Goal: Transaction & Acquisition: Purchase product/service

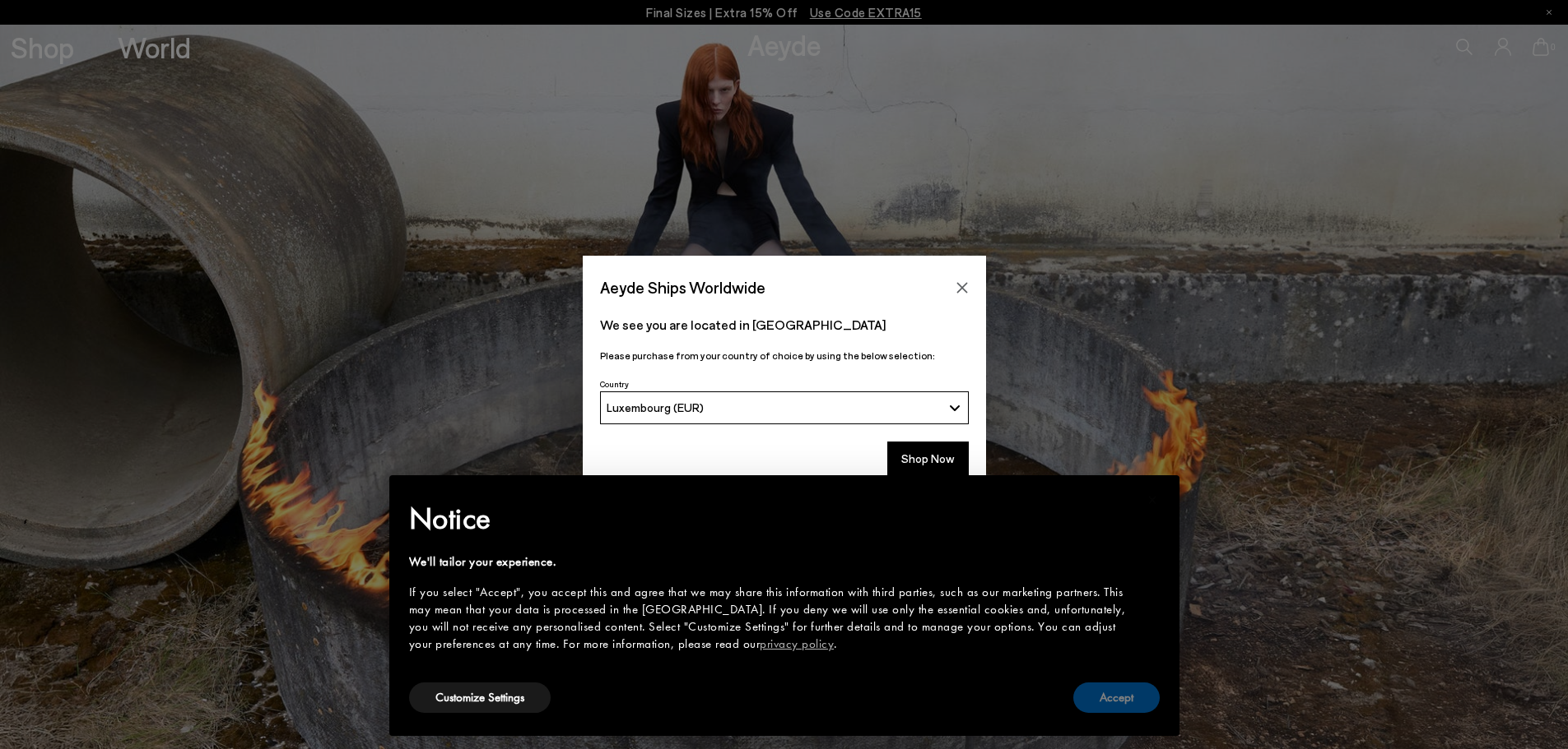
click at [1137, 701] on button "Accept" at bounding box center [1116, 698] width 86 height 31
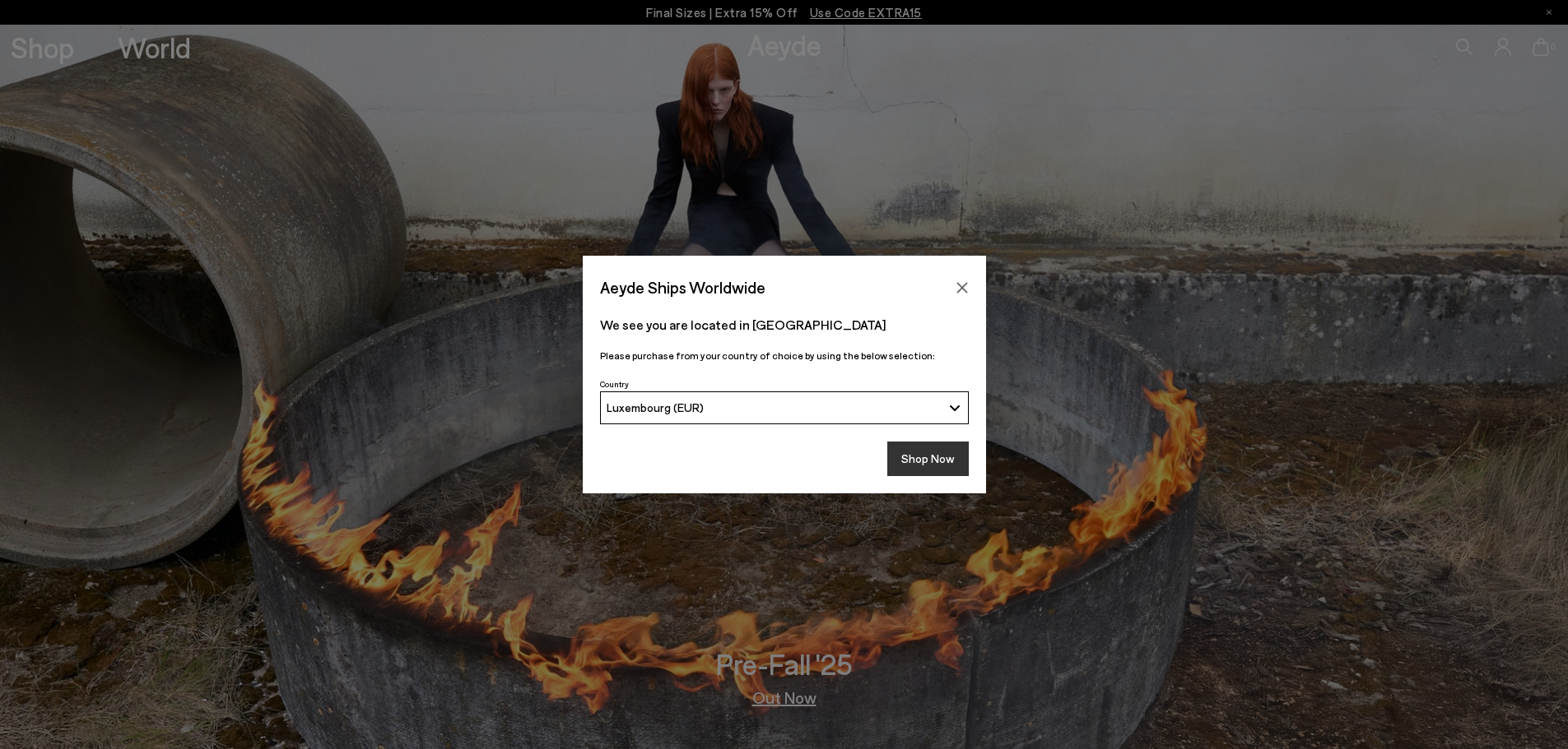
click at [940, 475] on button "Shop Now" at bounding box center [927, 458] width 81 height 35
click at [936, 468] on button "Shop Now" at bounding box center [927, 458] width 81 height 35
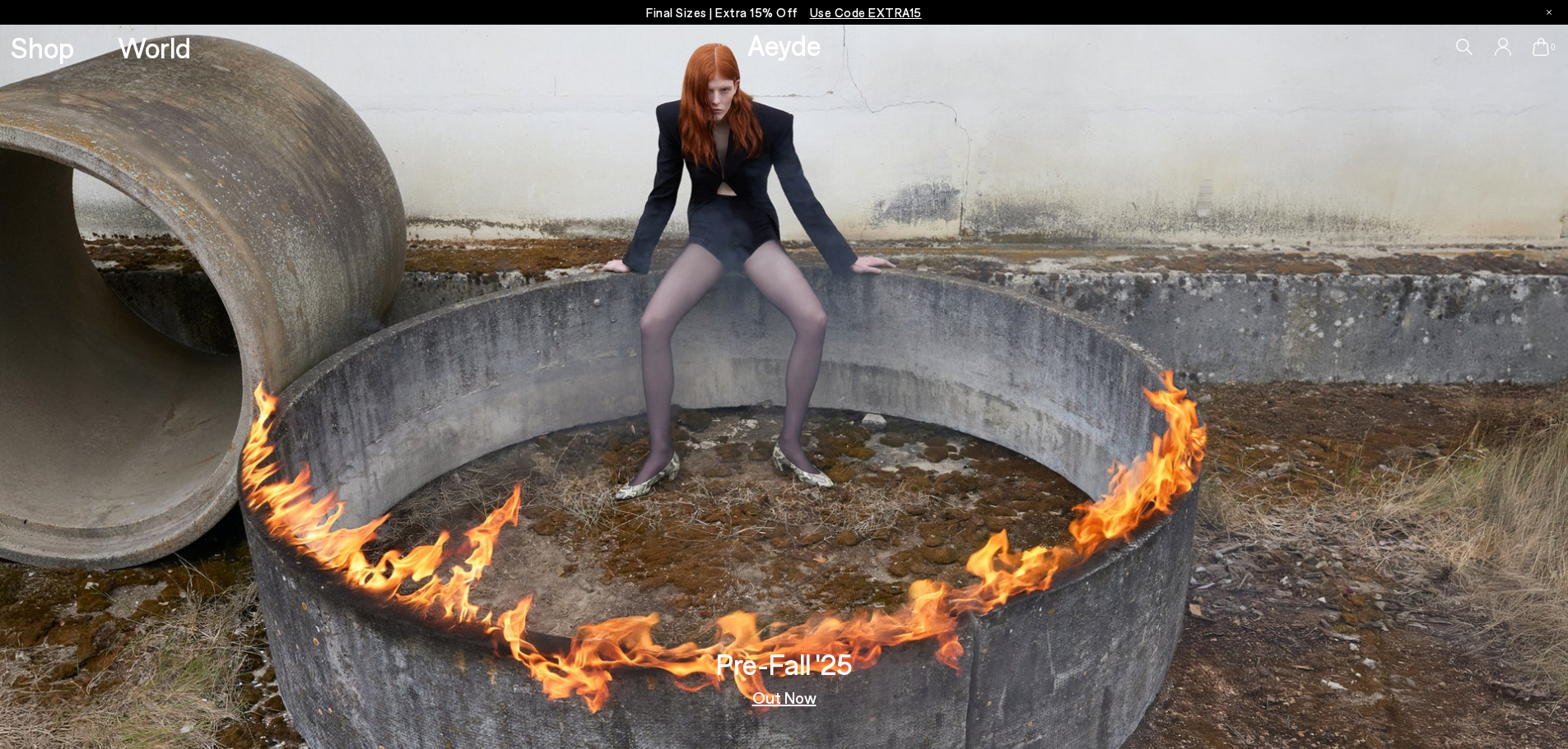
click at [1462, 44] on icon at bounding box center [1464, 47] width 17 height 17
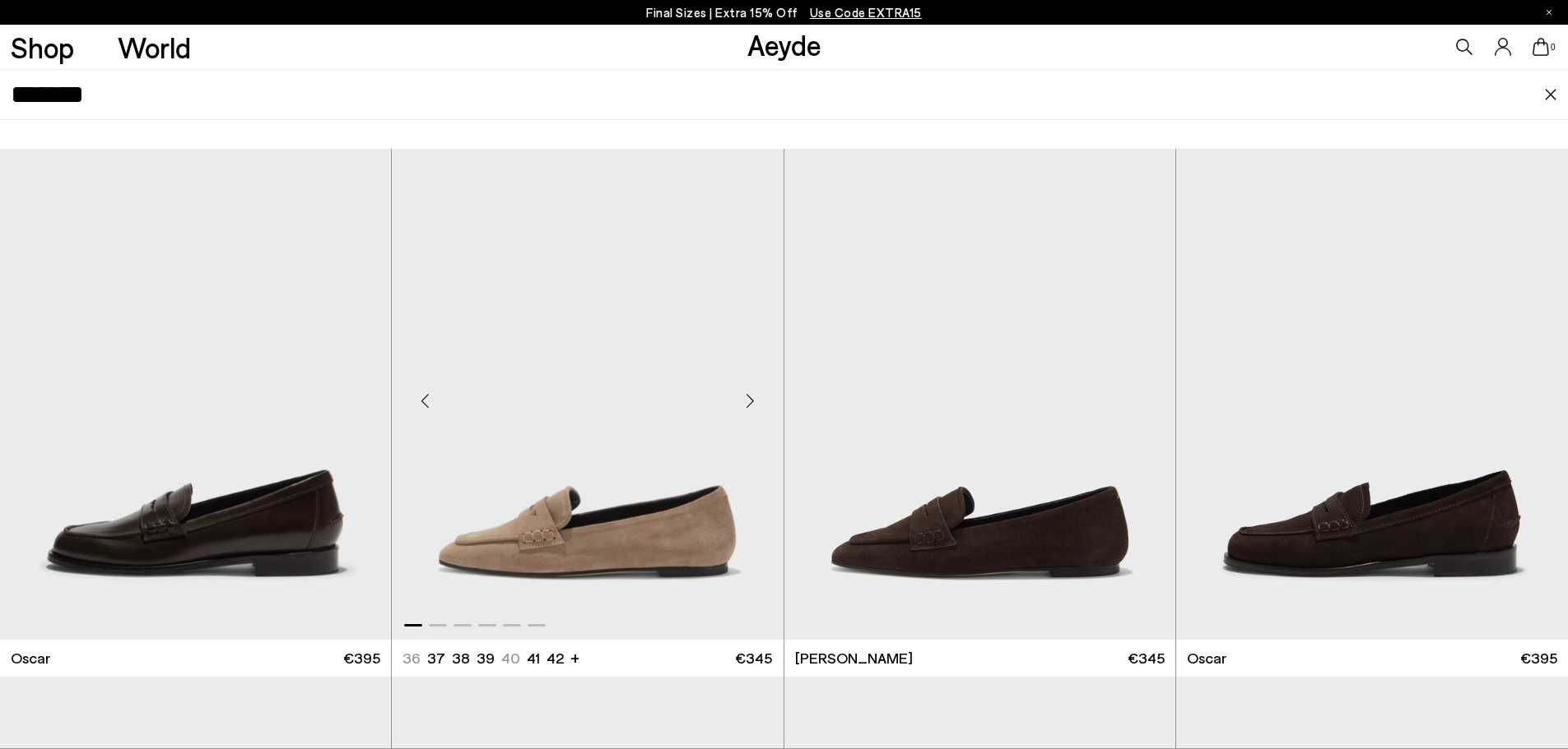
click at [550, 494] on img "1 / 6" at bounding box center [588, 394] width 391 height 491
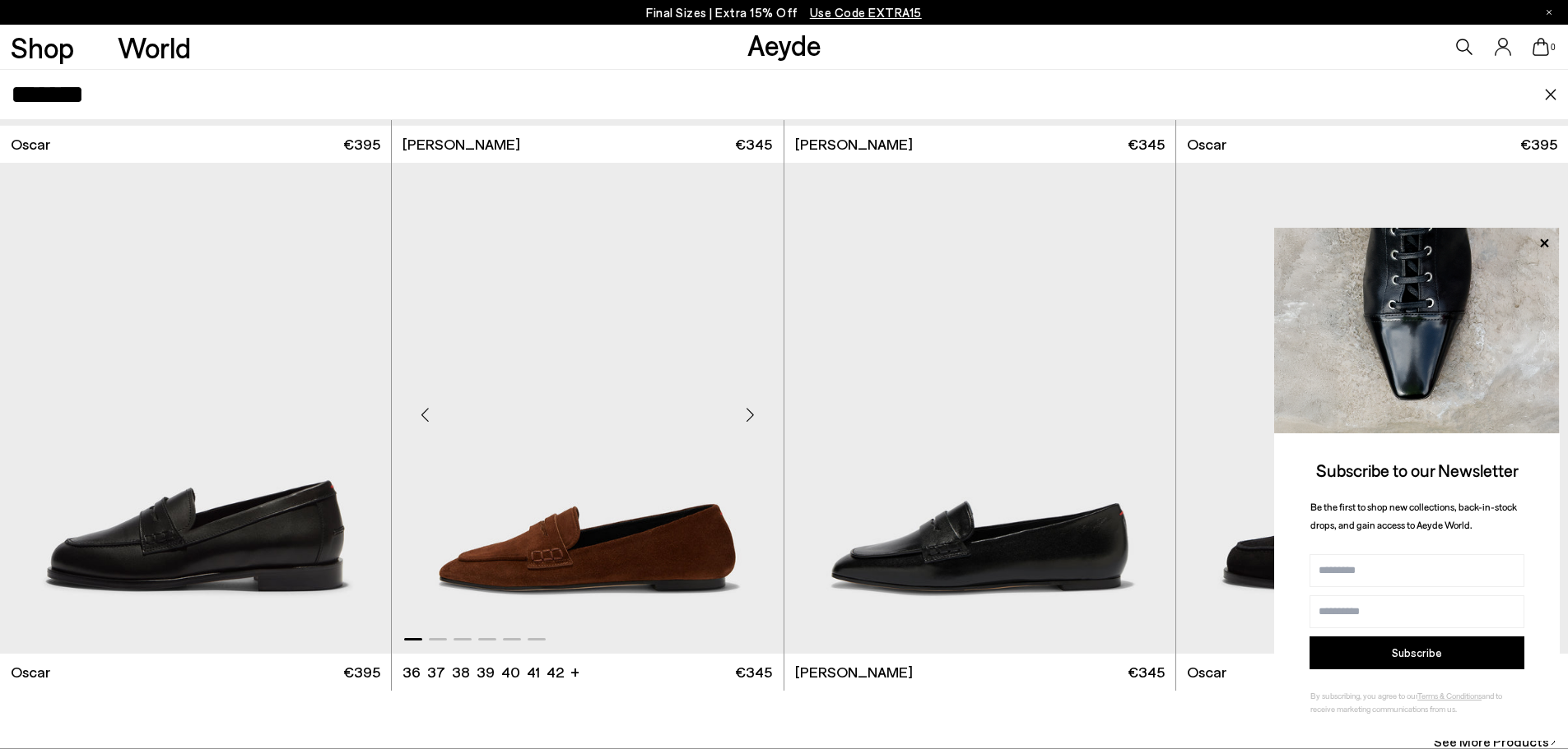
scroll to position [65, 0]
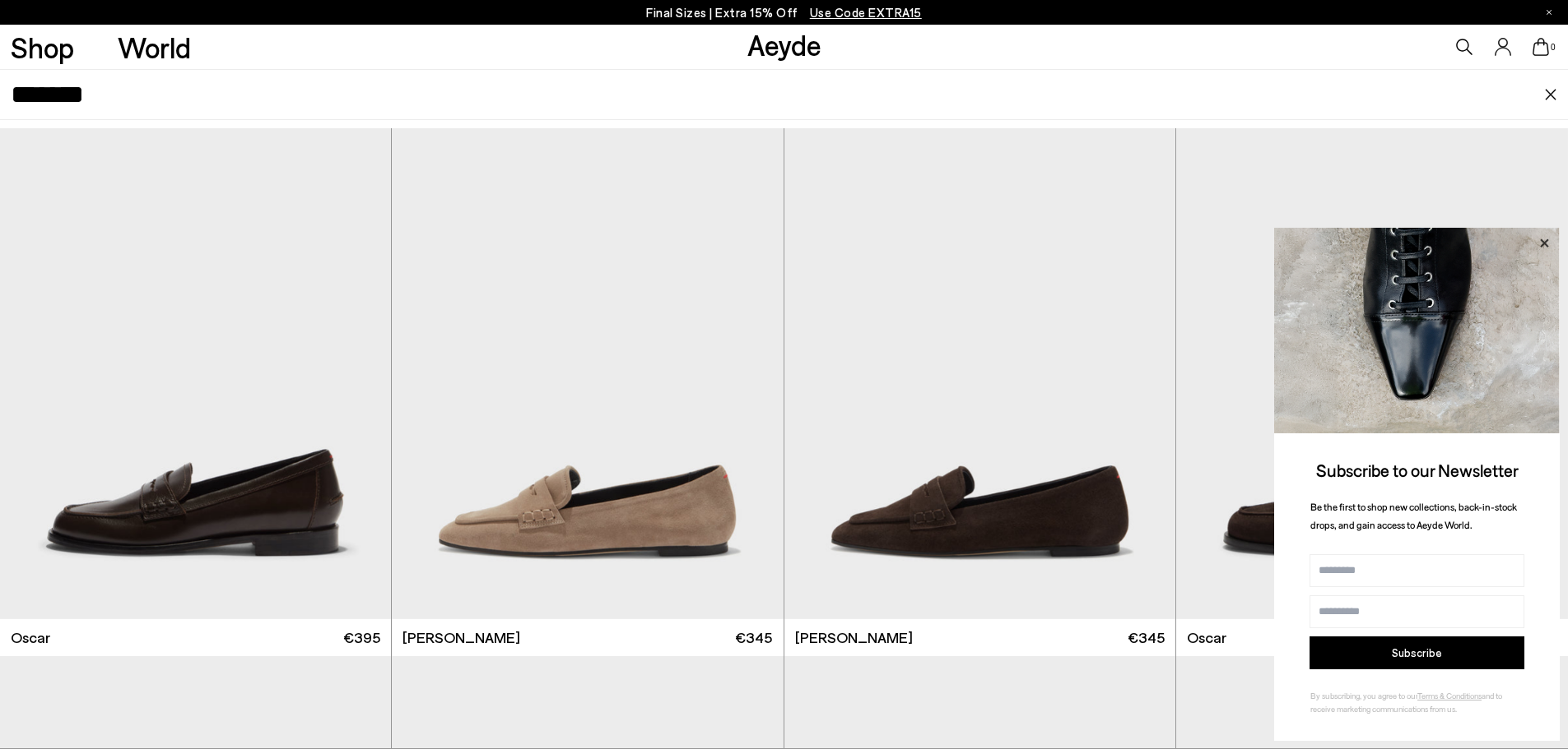
click at [1548, 241] on icon at bounding box center [1544, 243] width 22 height 22
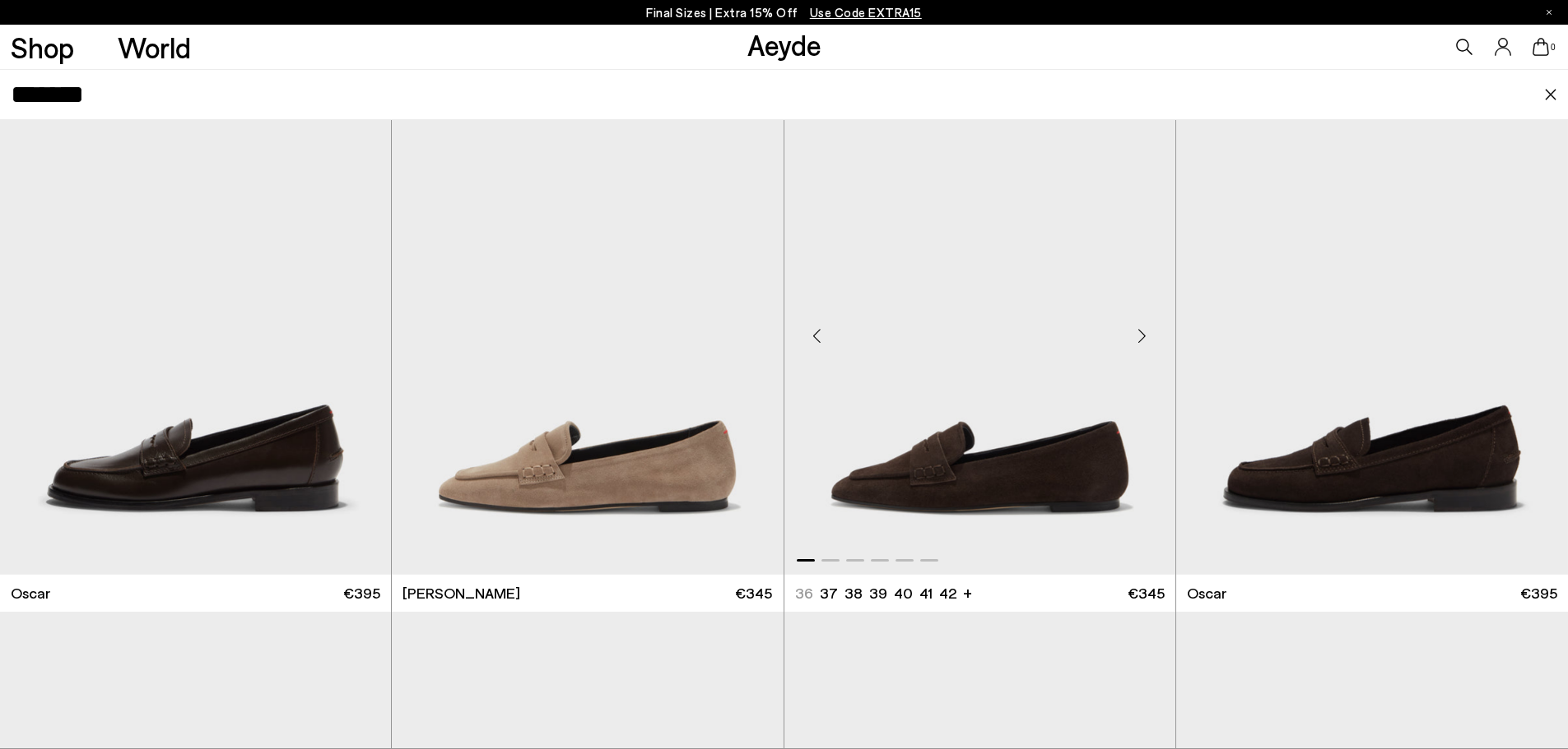
scroll to position [0, 0]
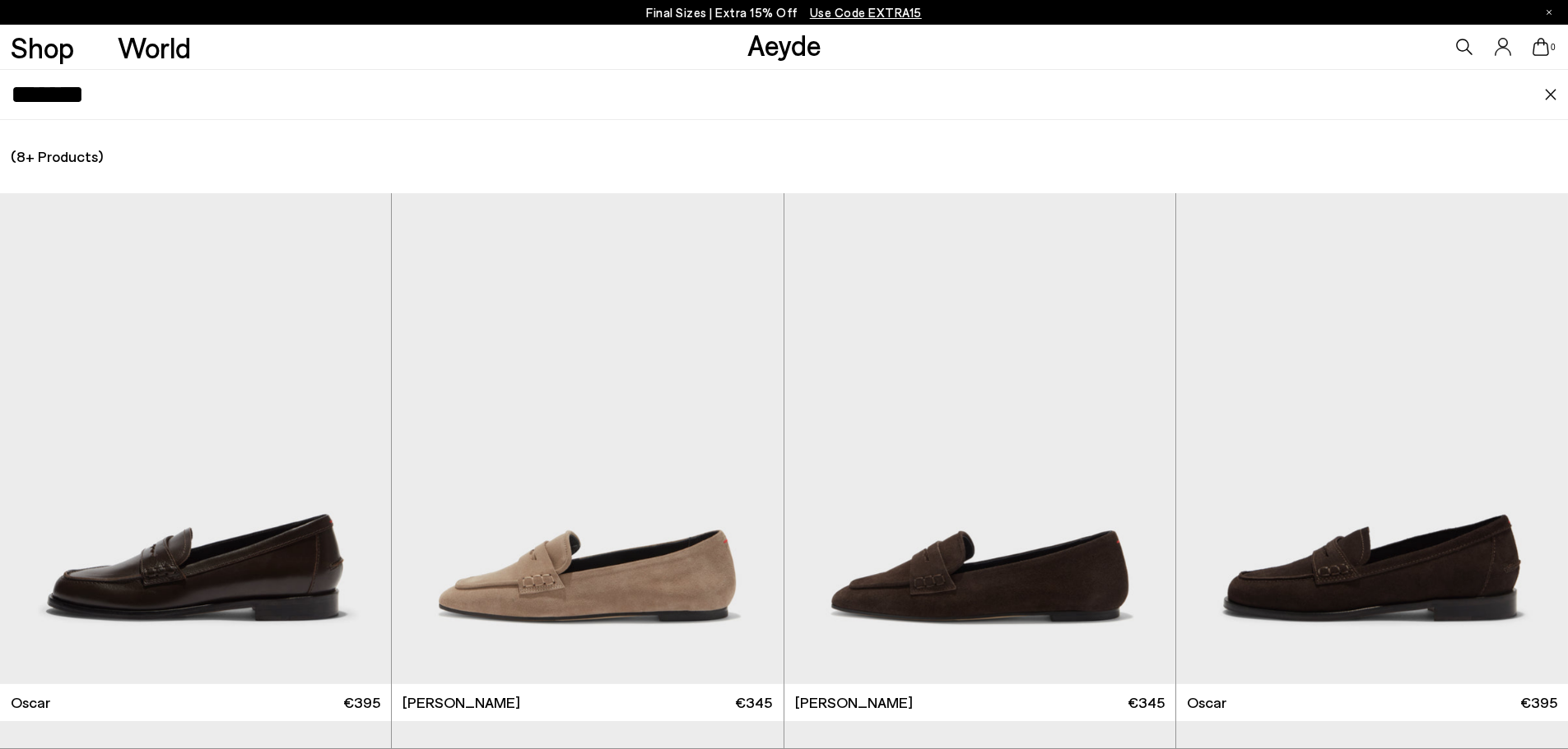
click at [160, 100] on input "*******" at bounding box center [777, 94] width 1533 height 50
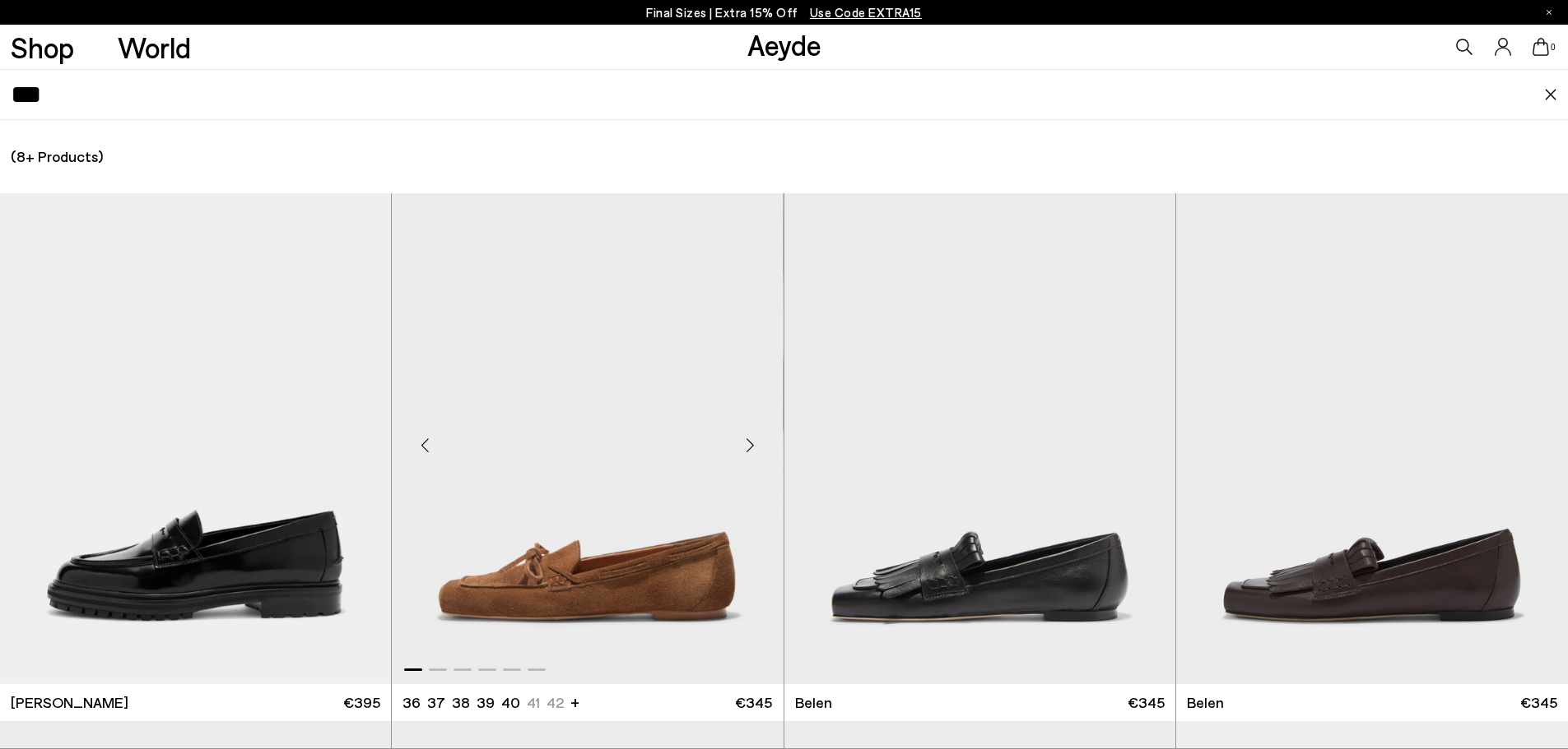
type input "***"
click at [618, 580] on img "1 / 6" at bounding box center [588, 439] width 391 height 491
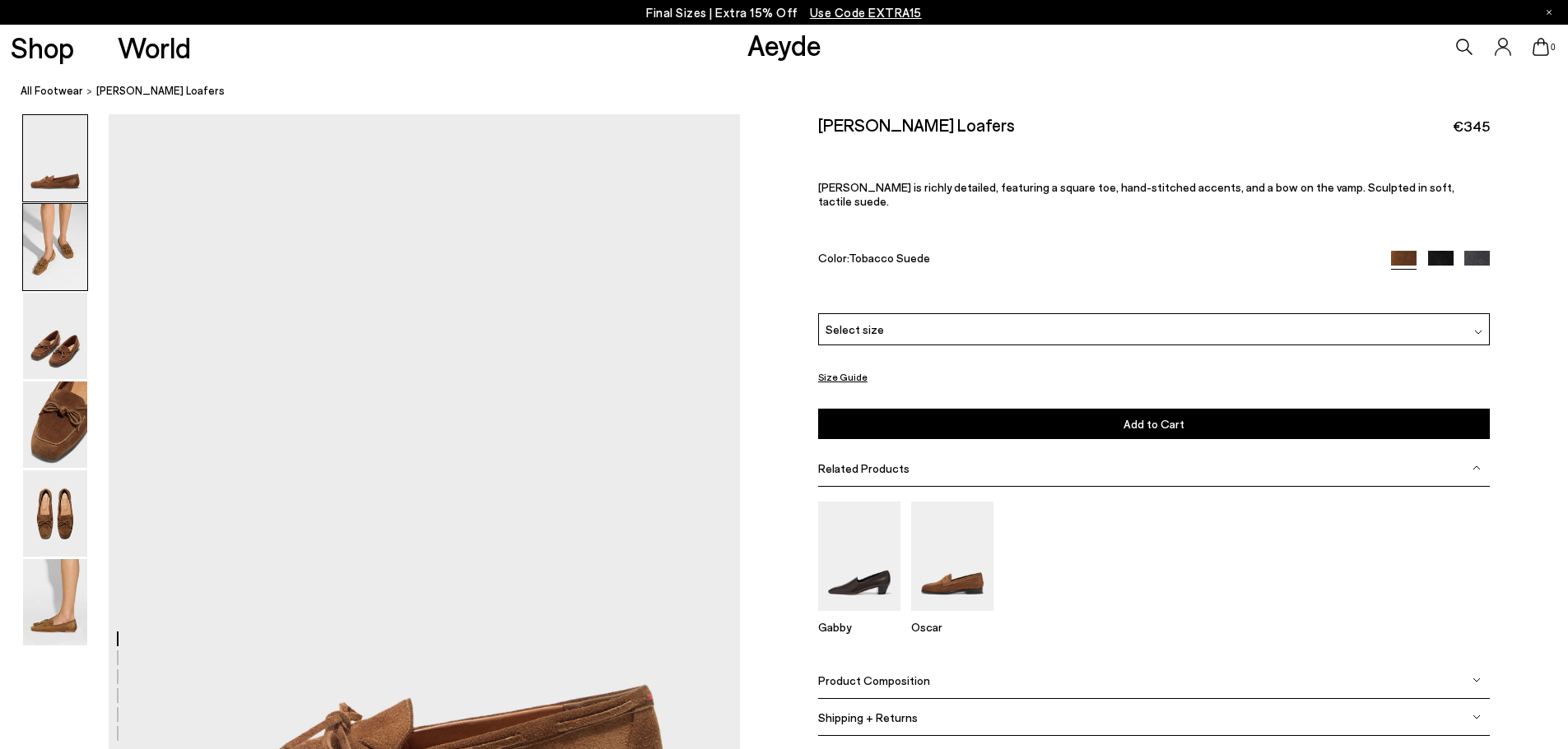
click at [58, 256] on img at bounding box center [55, 247] width 65 height 86
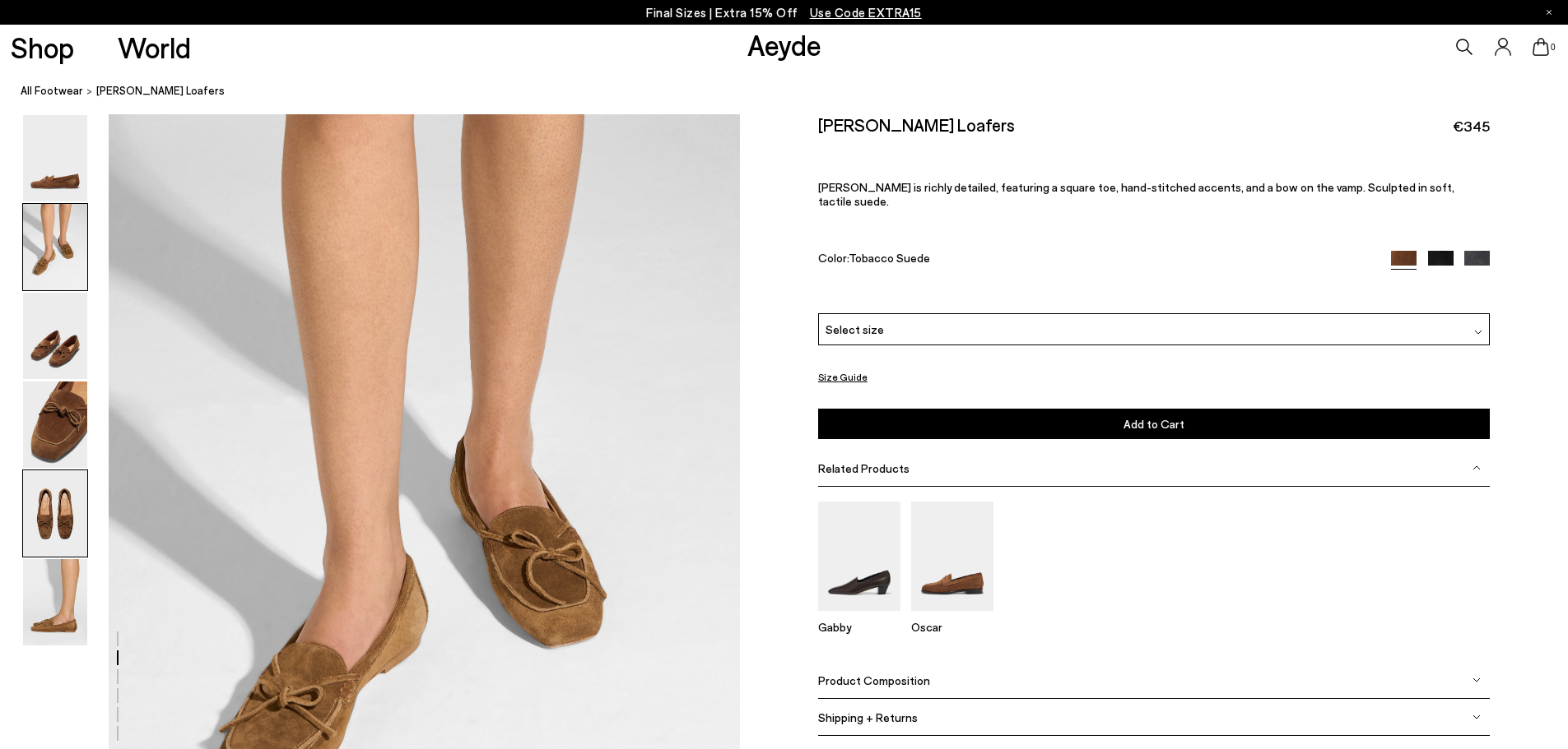
click at [73, 546] on img at bounding box center [55, 513] width 65 height 86
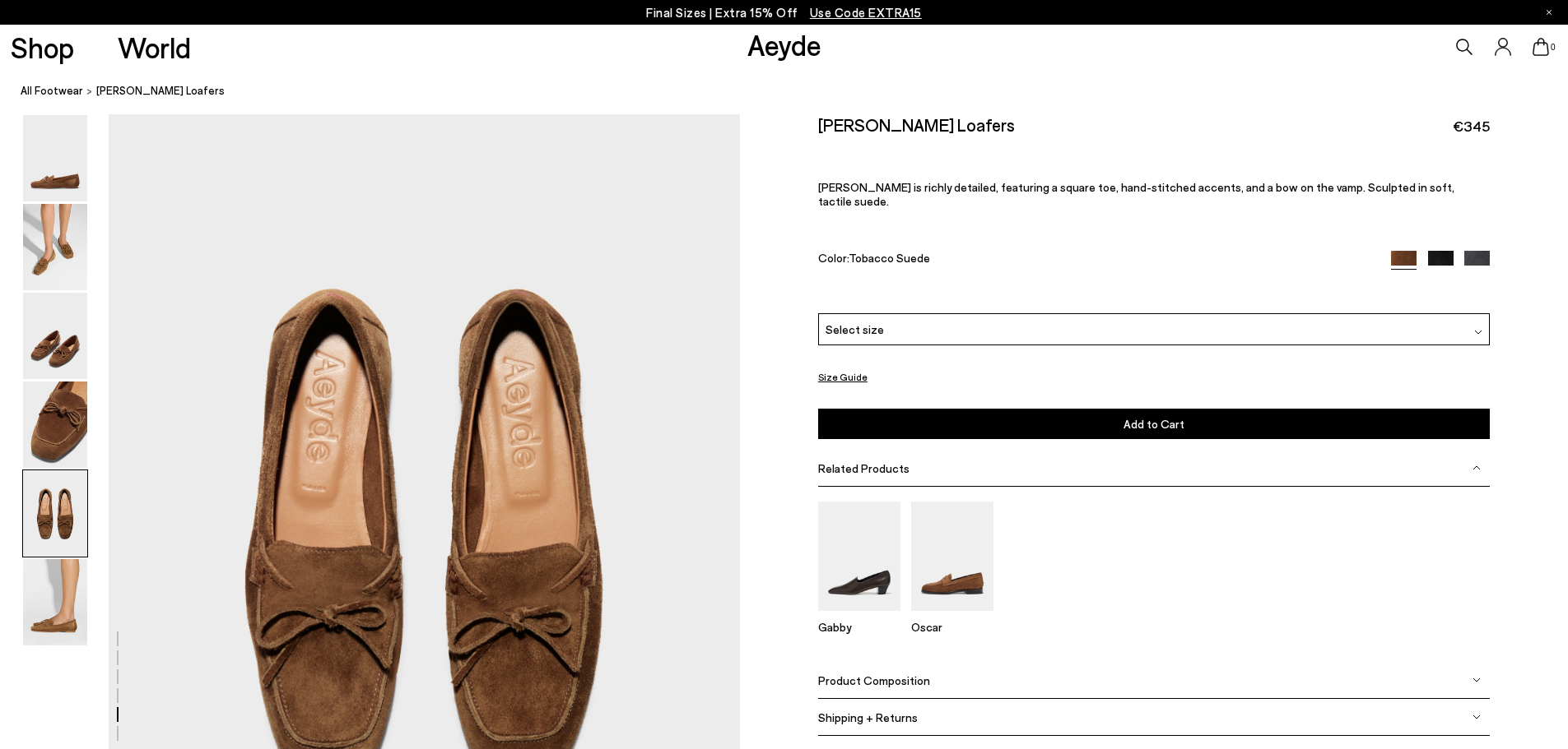
scroll to position [3539, 0]
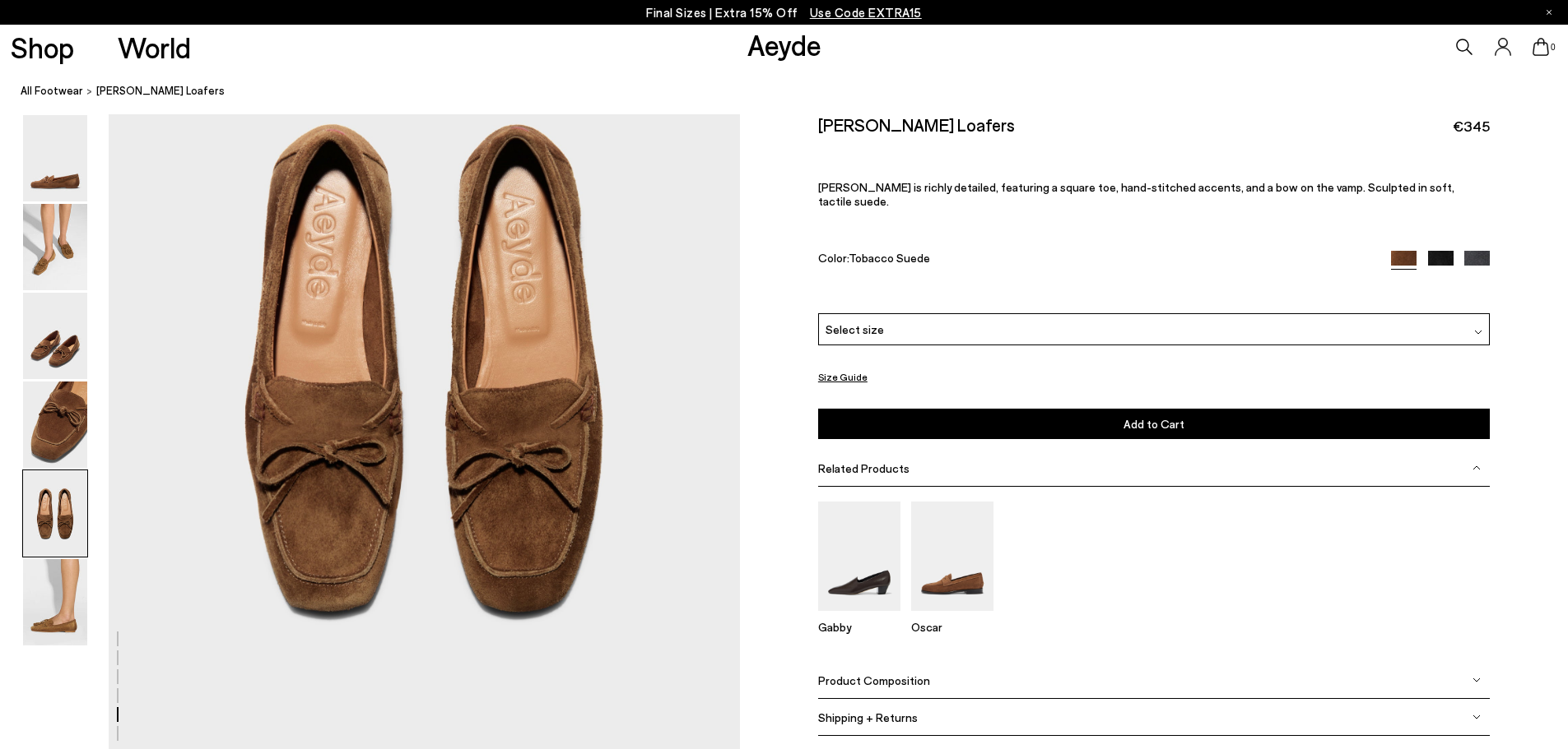
click at [54, 523] on img at bounding box center [55, 513] width 65 height 86
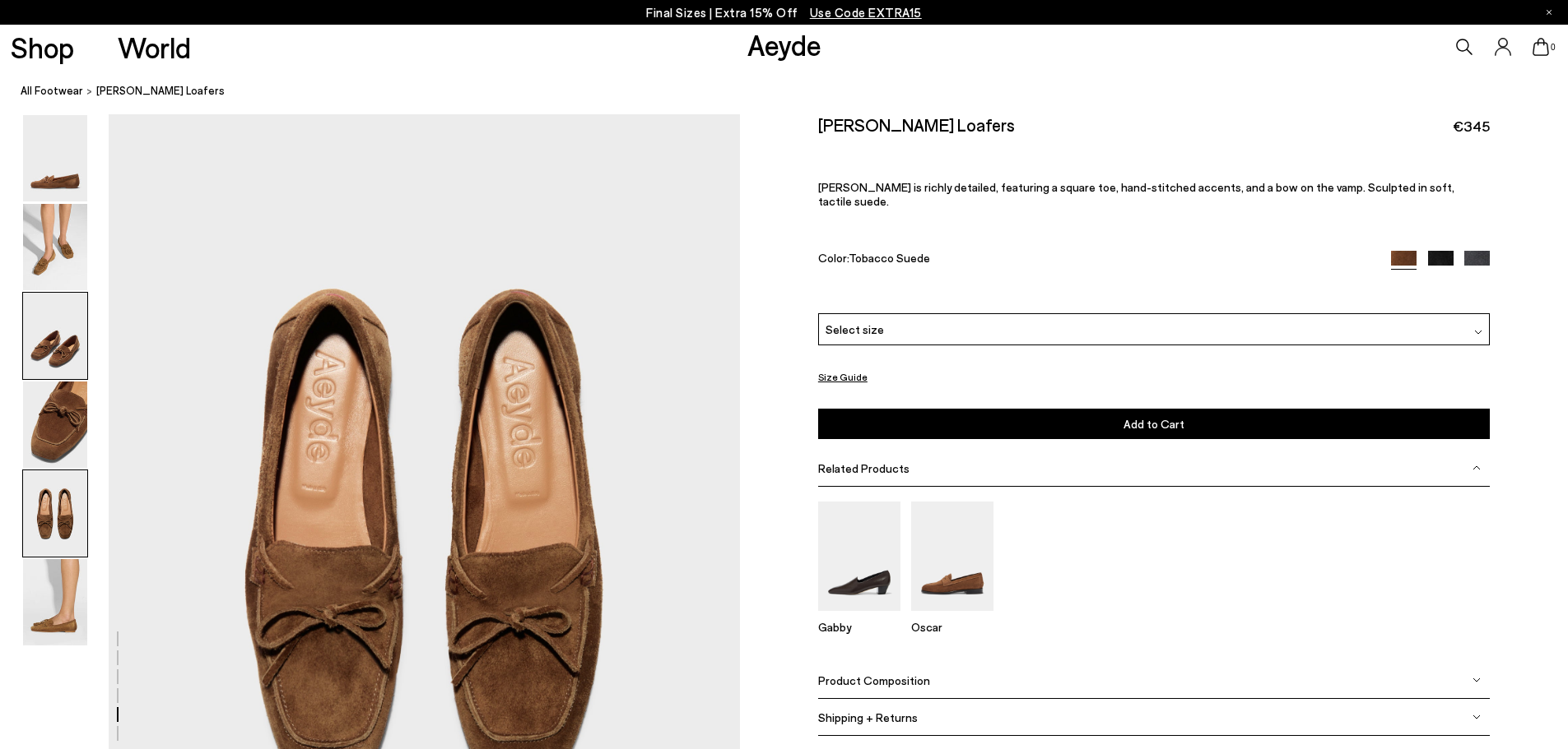
click at [79, 322] on img at bounding box center [55, 336] width 65 height 86
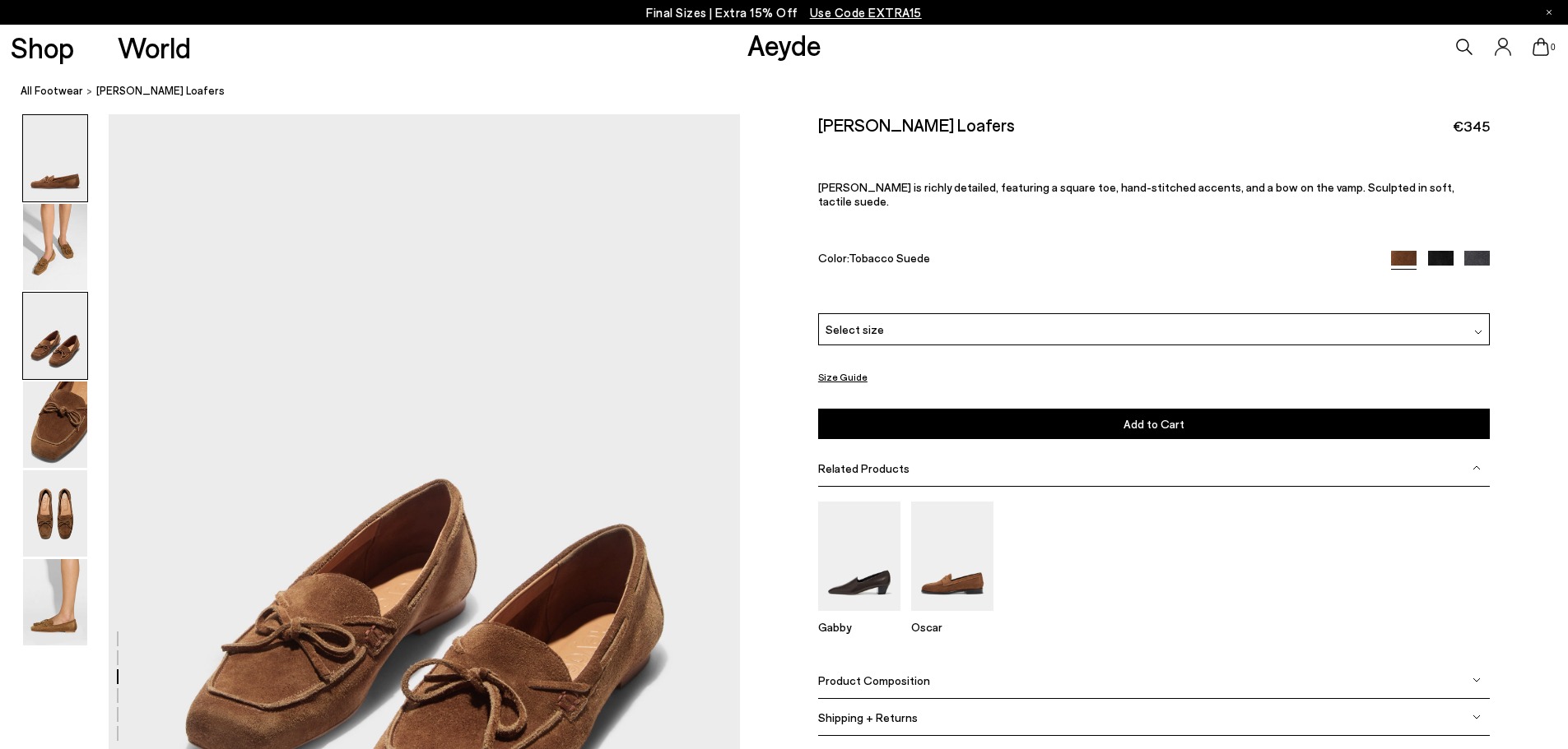
click at [62, 165] on img at bounding box center [55, 158] width 65 height 86
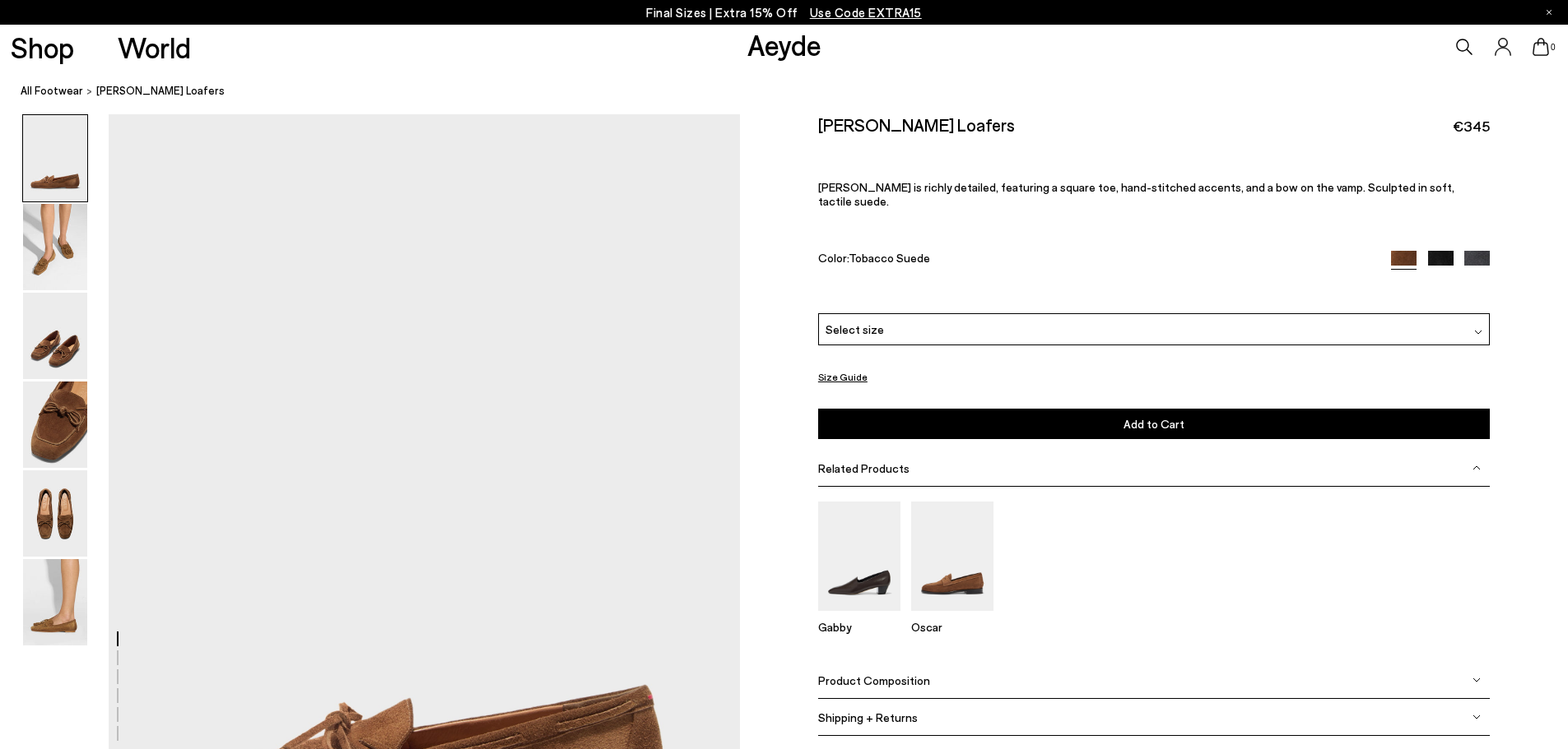
scroll to position [247, 0]
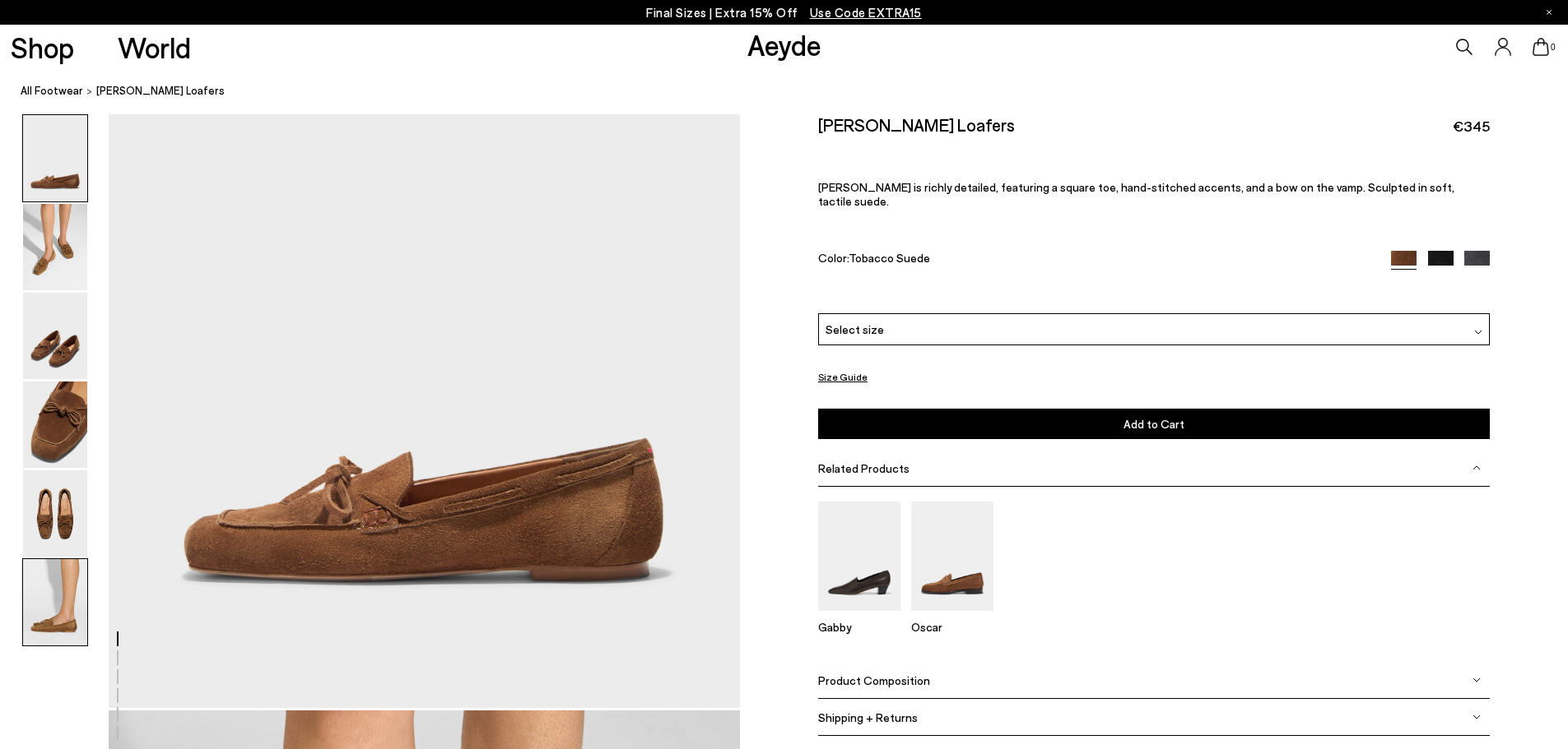
click at [57, 601] on img at bounding box center [55, 602] width 65 height 86
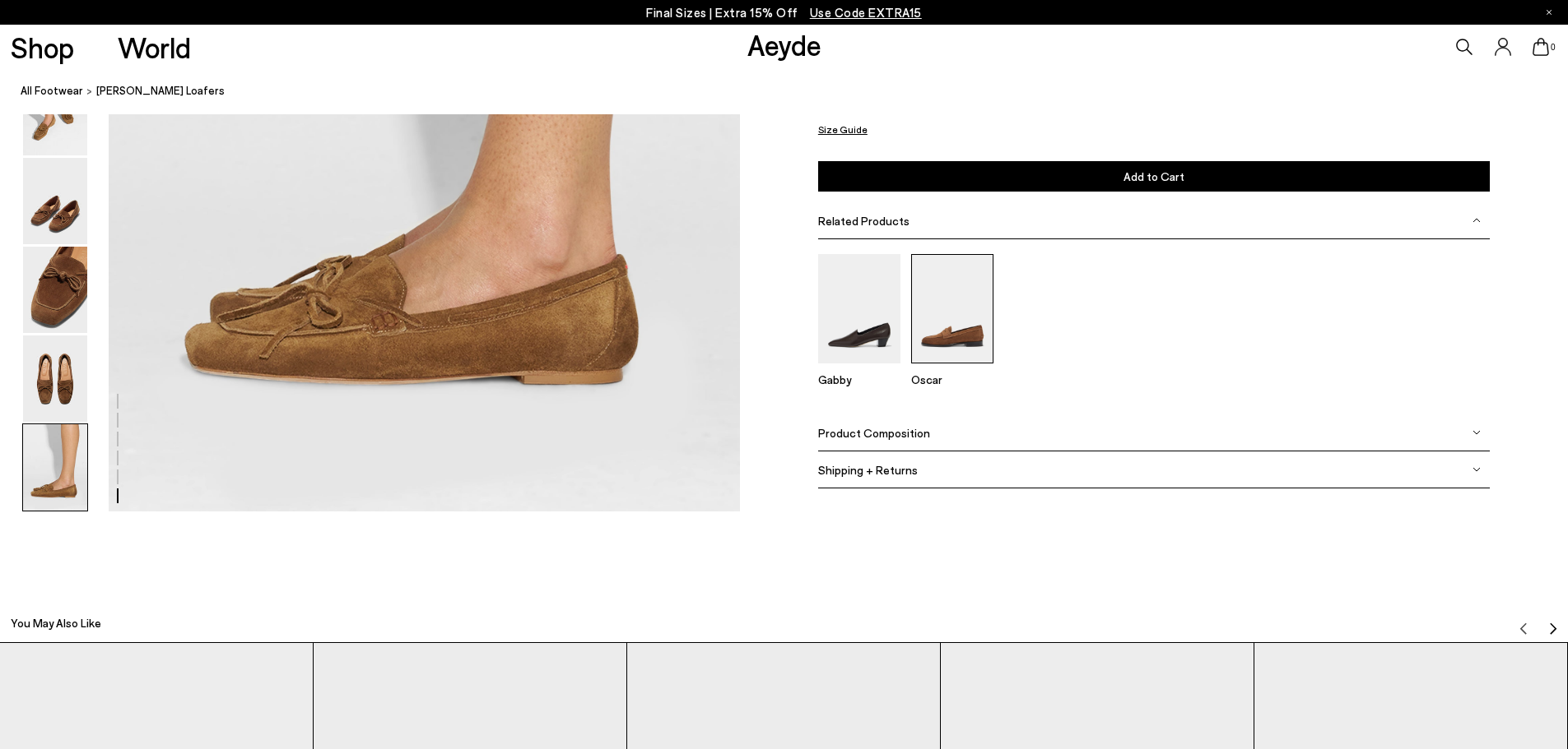
scroll to position [4330, 0]
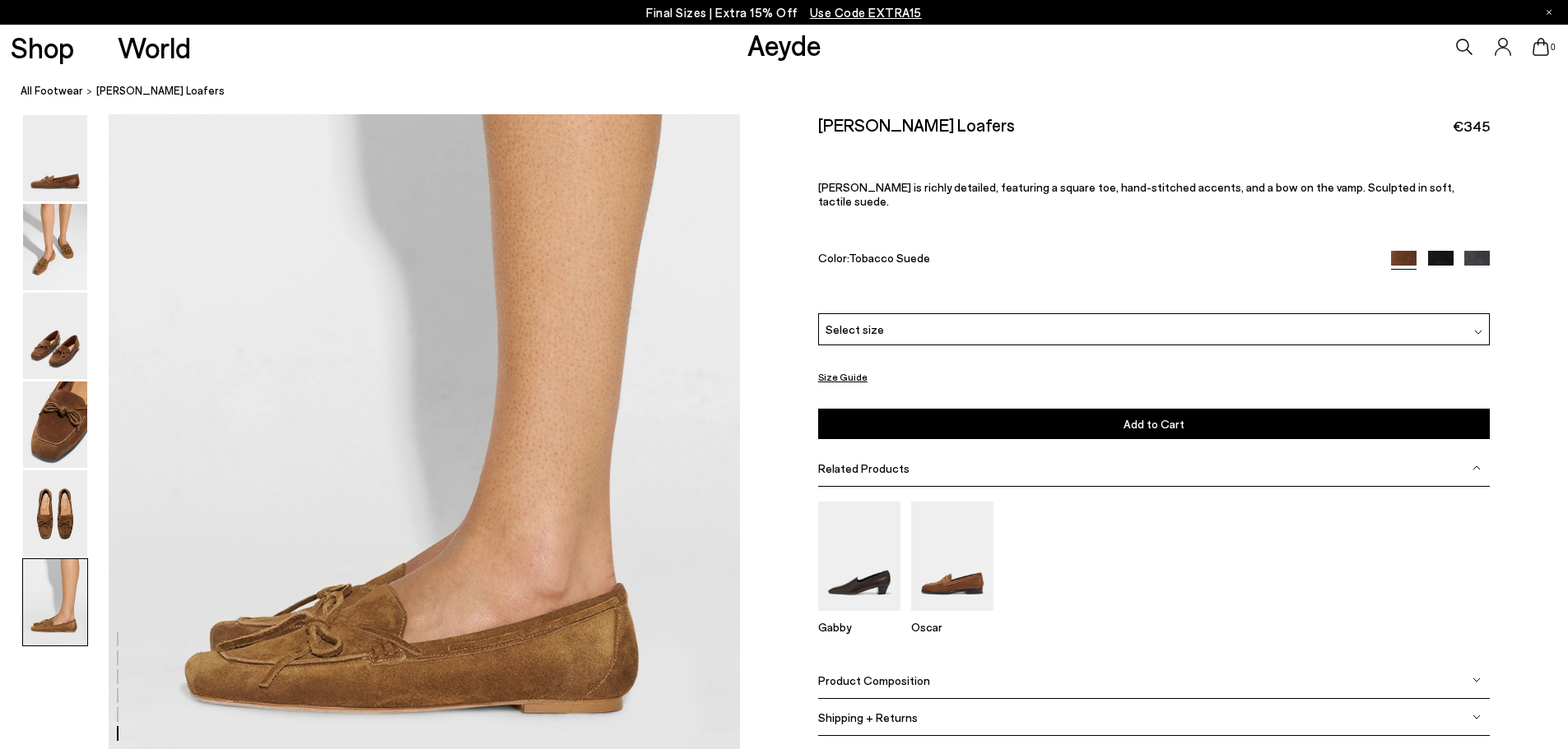
click at [971, 324] on div "Select size" at bounding box center [1154, 329] width 672 height 32
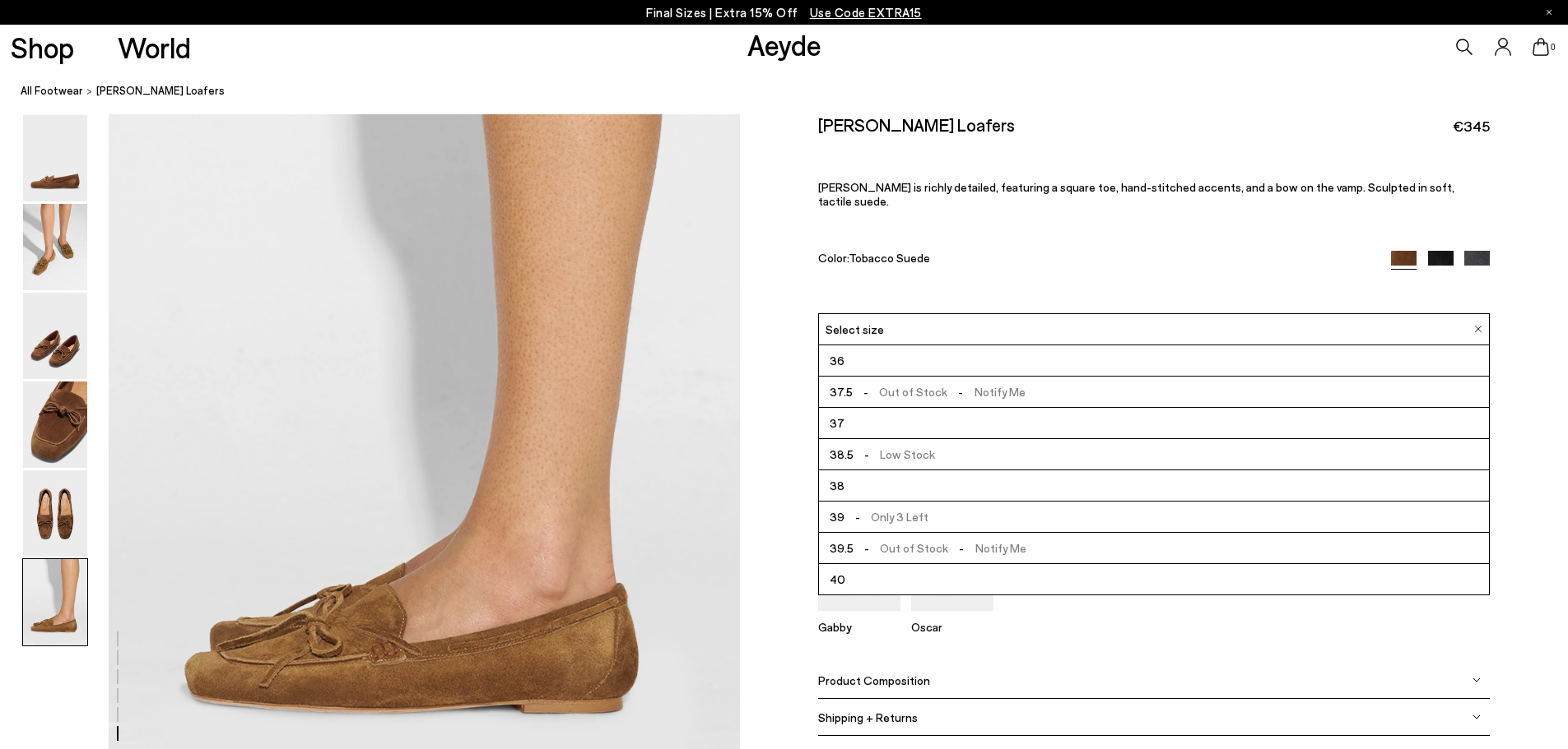
click at [841, 569] on span "40" at bounding box center [837, 580] width 16 height 21
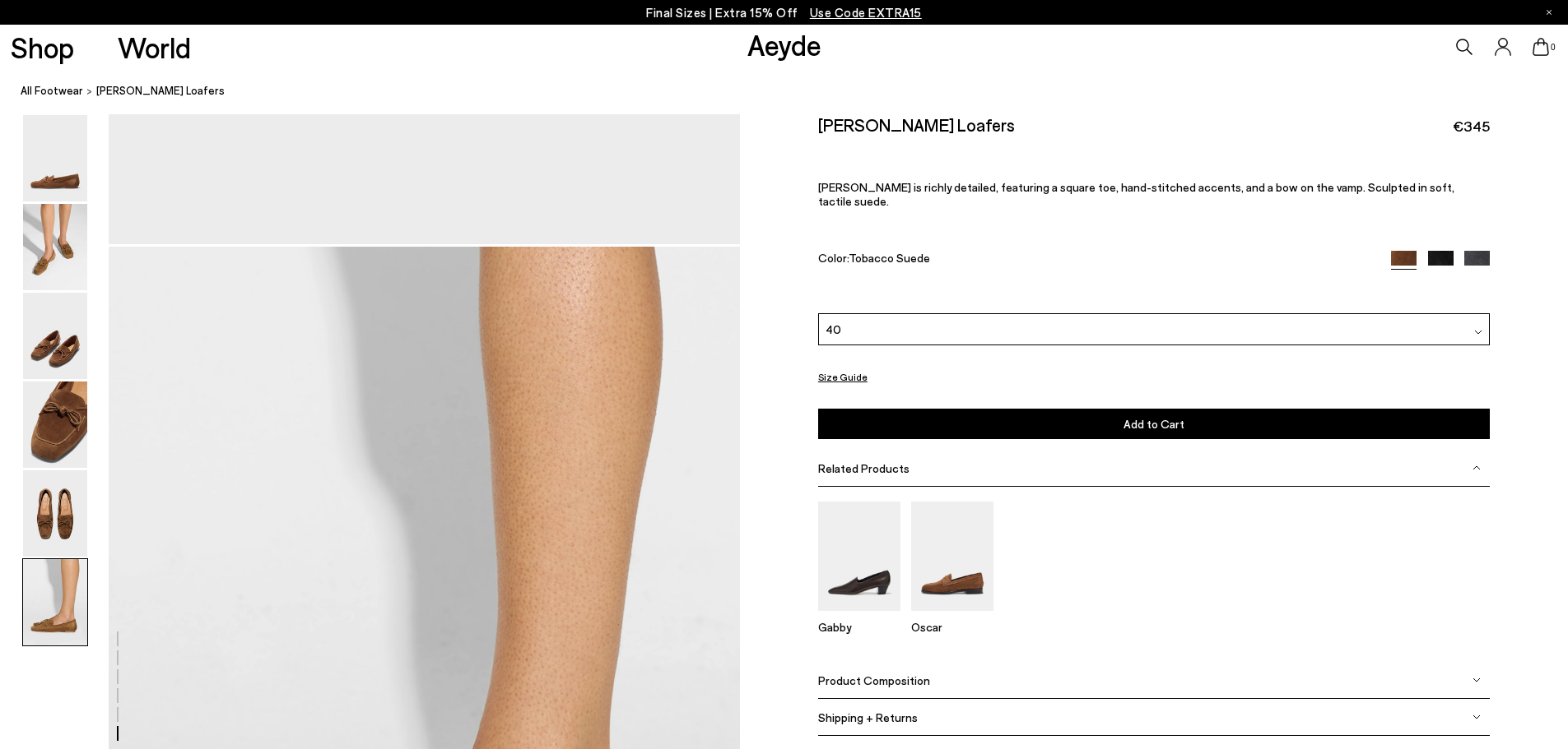
scroll to position [4413, 0]
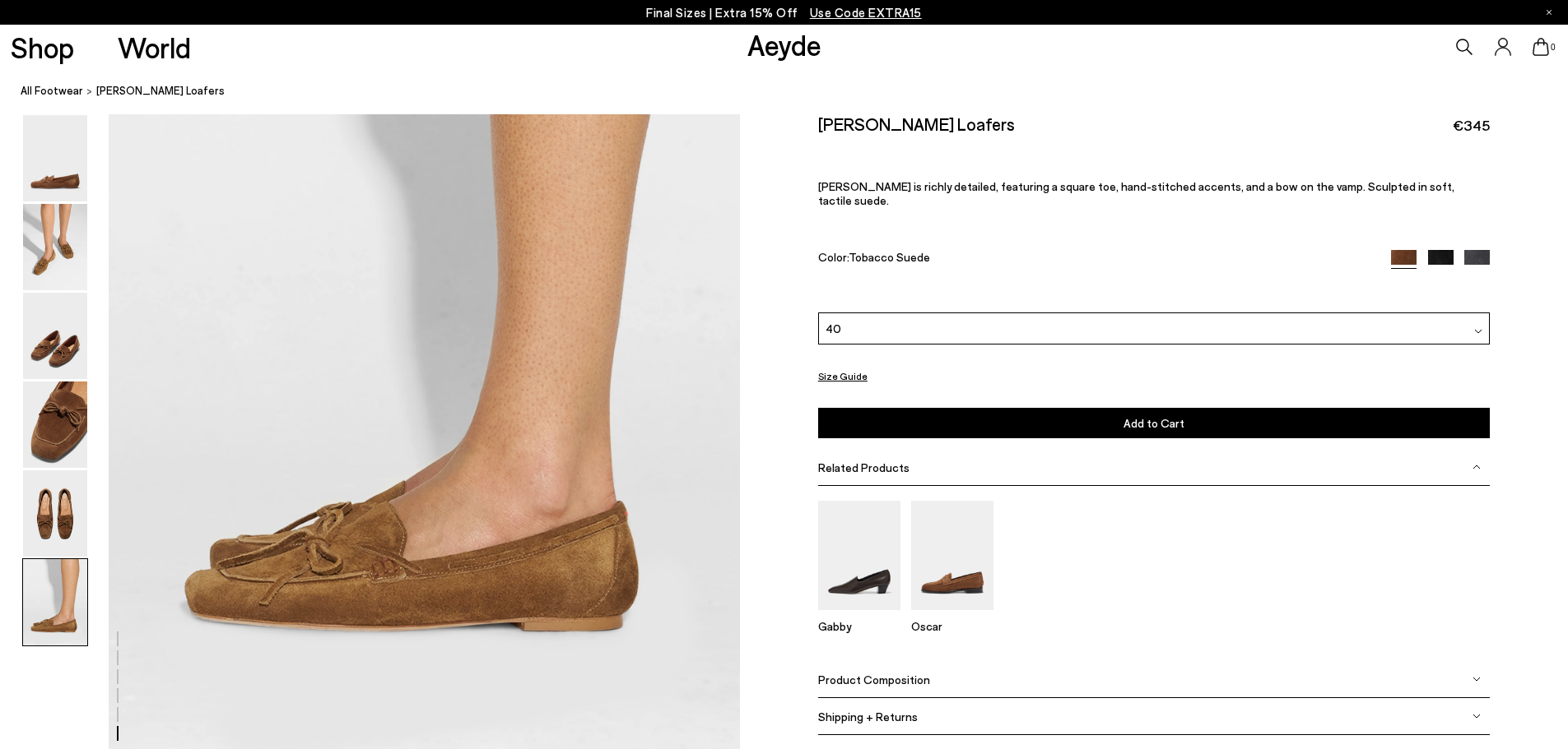
click at [1021, 413] on button "Add to Cart Select a Size First" at bounding box center [1154, 424] width 672 height 31
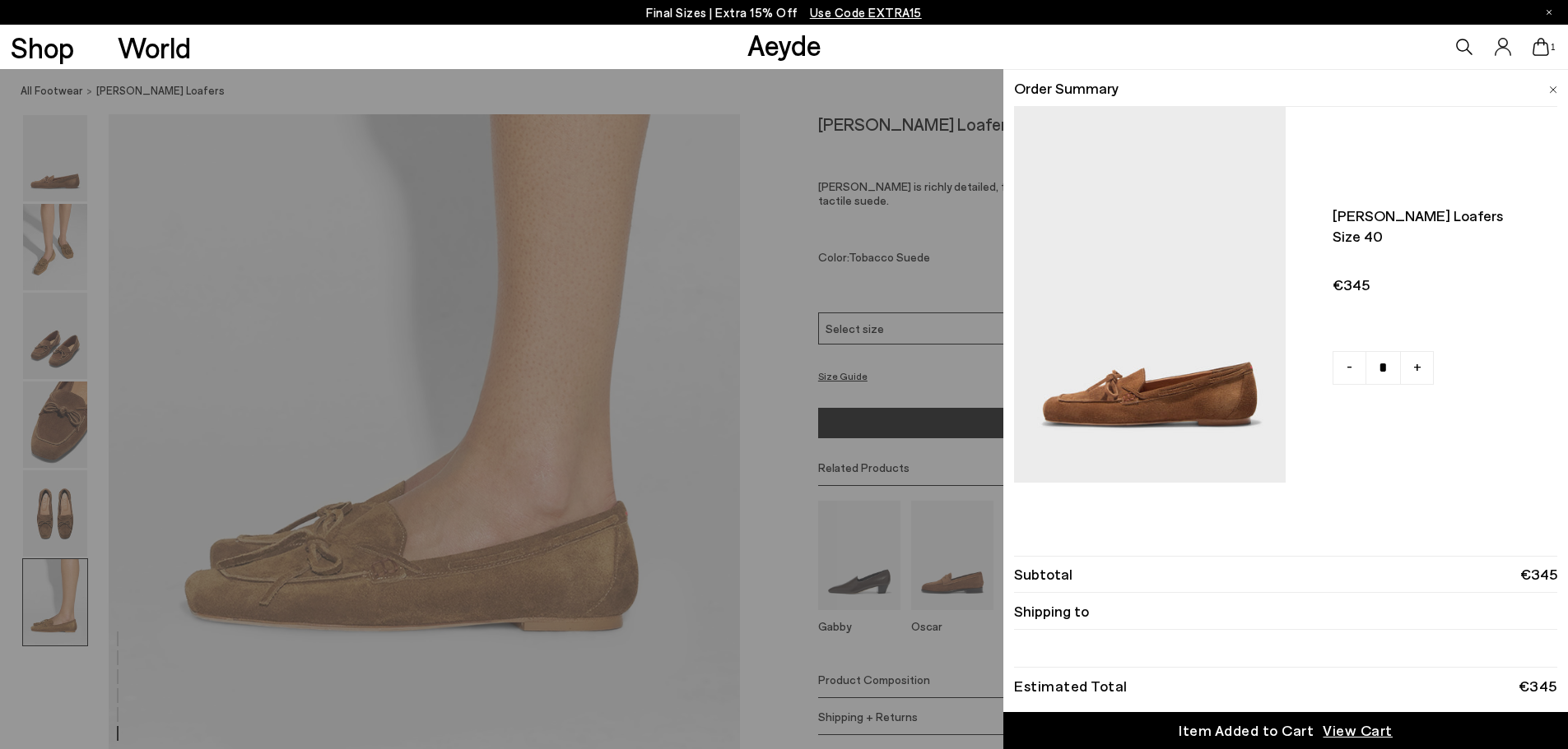
click at [1554, 90] on img at bounding box center [1552, 90] width 8 height 7
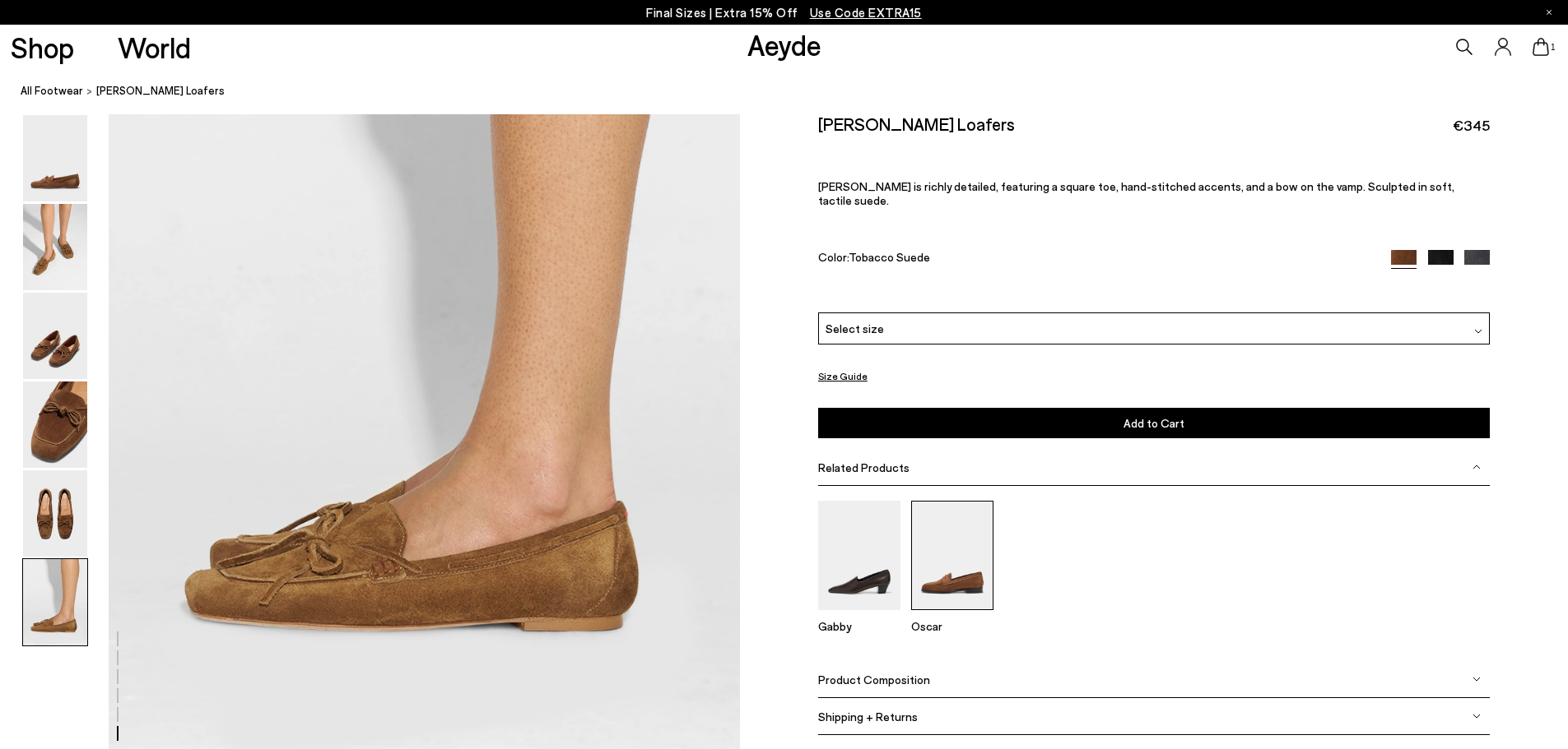
click at [929, 564] on img at bounding box center [952, 555] width 82 height 109
click at [83, 417] on img at bounding box center [55, 425] width 65 height 86
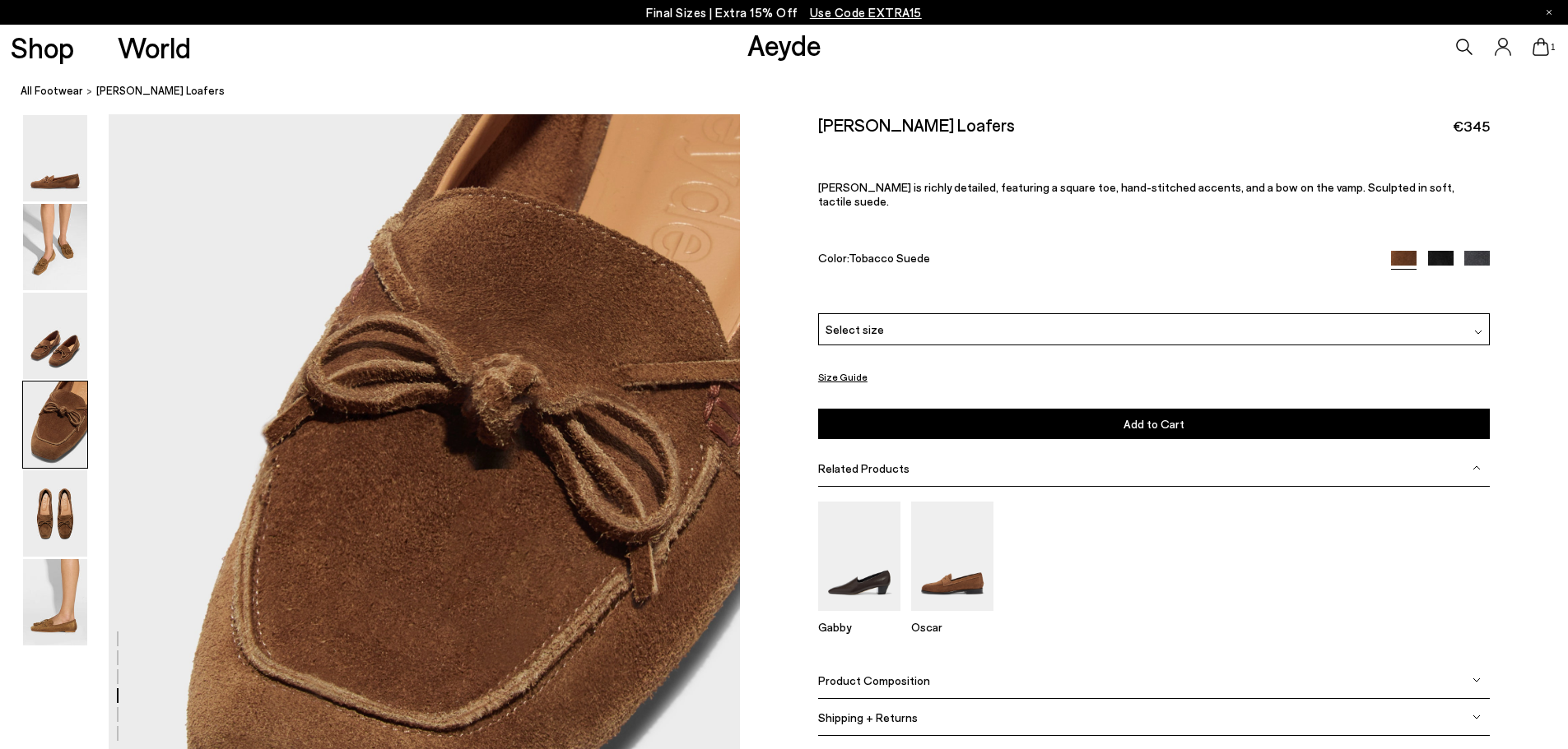
drag, startPoint x: 51, startPoint y: 354, endPoint x: 186, endPoint y: 356, distance: 135.0
click at [51, 355] on img at bounding box center [55, 336] width 65 height 86
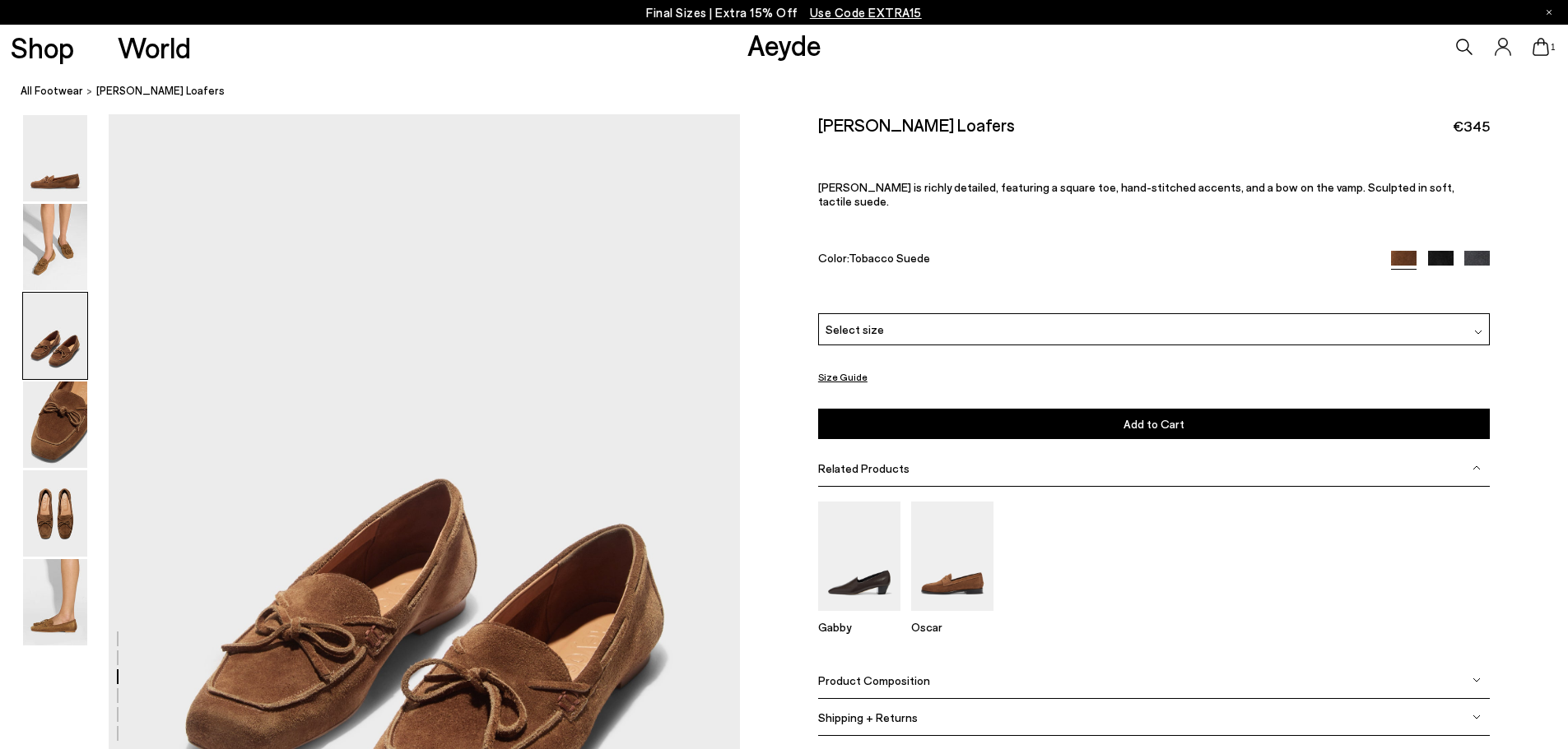
scroll to position [1770, 0]
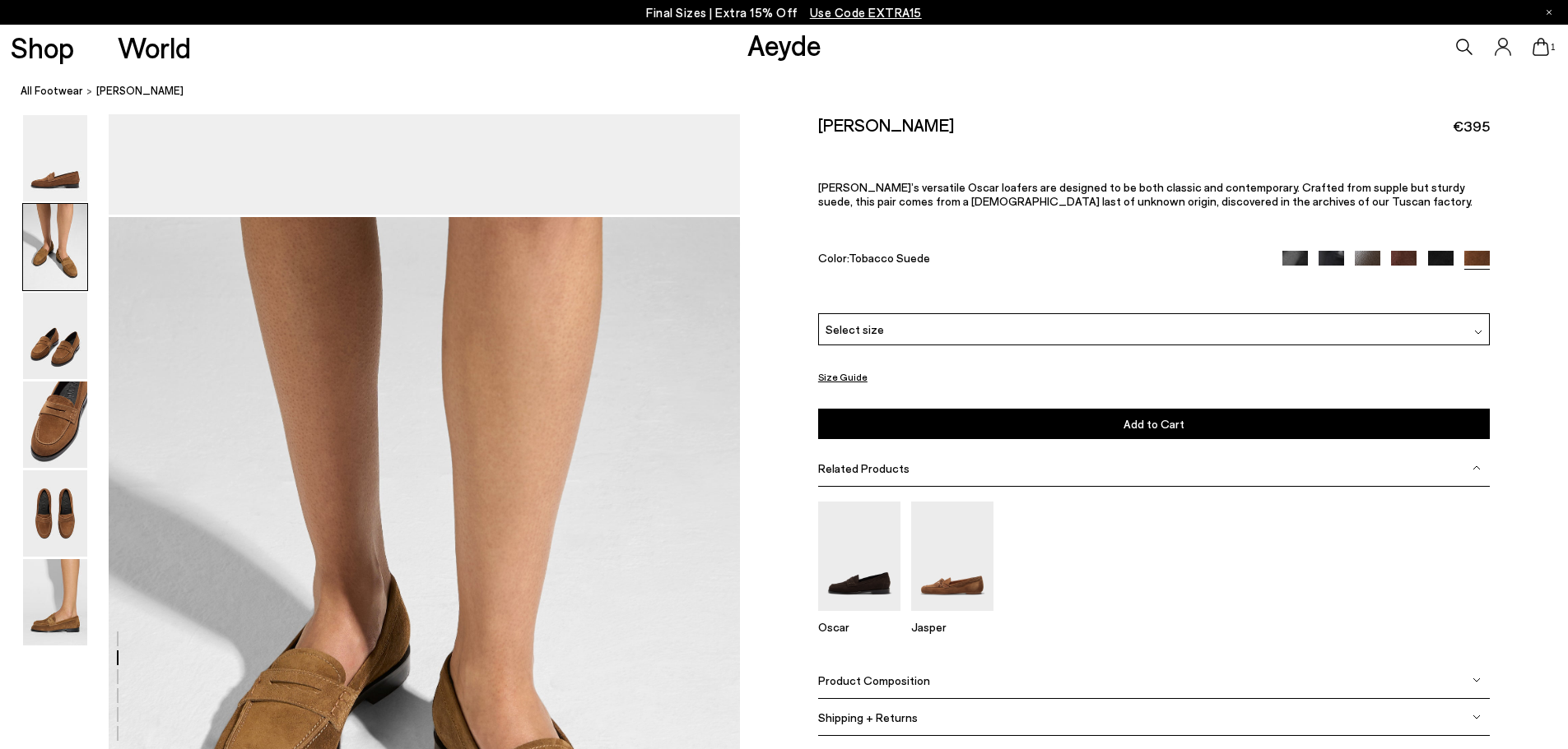
scroll to position [987, 0]
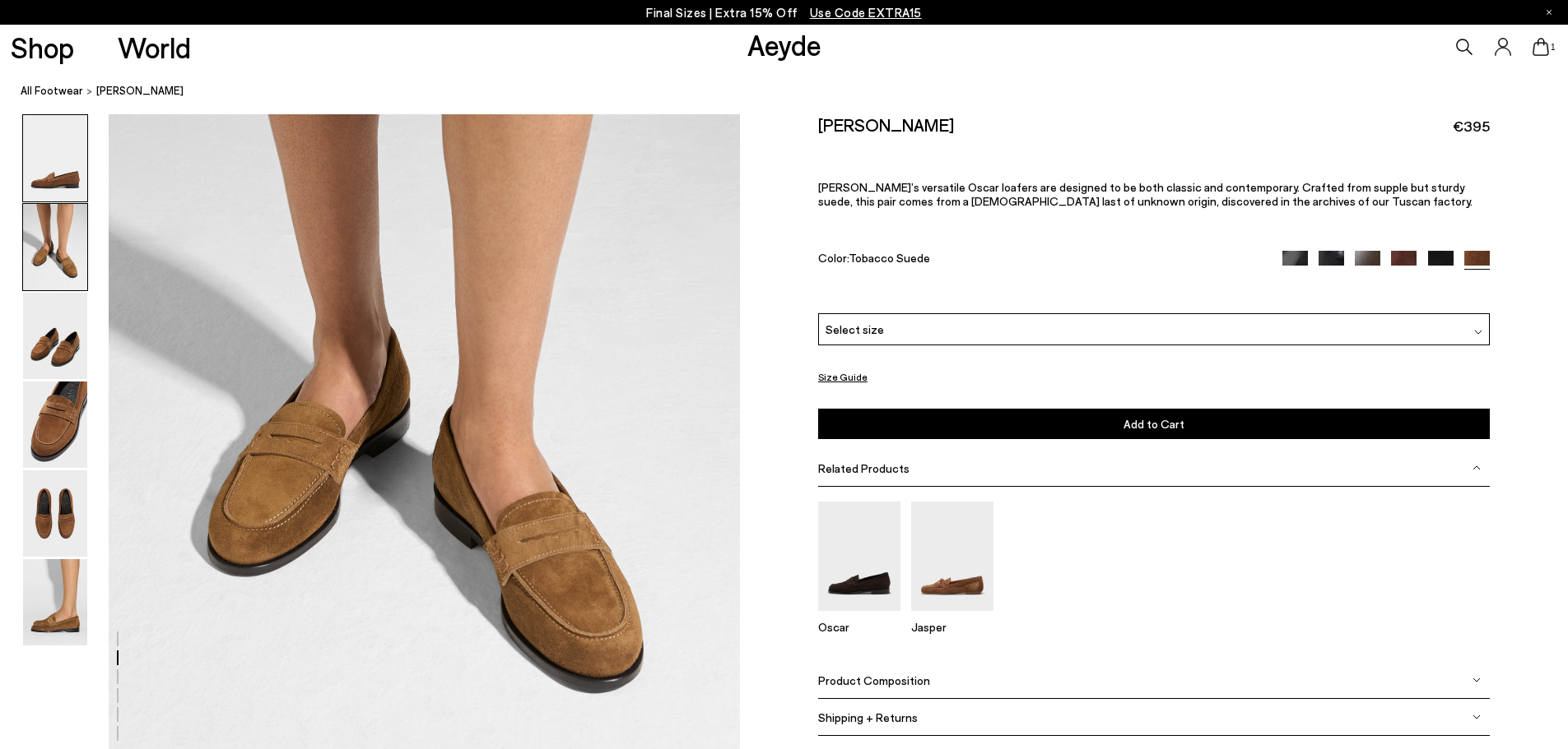
click at [38, 191] on img at bounding box center [55, 158] width 65 height 86
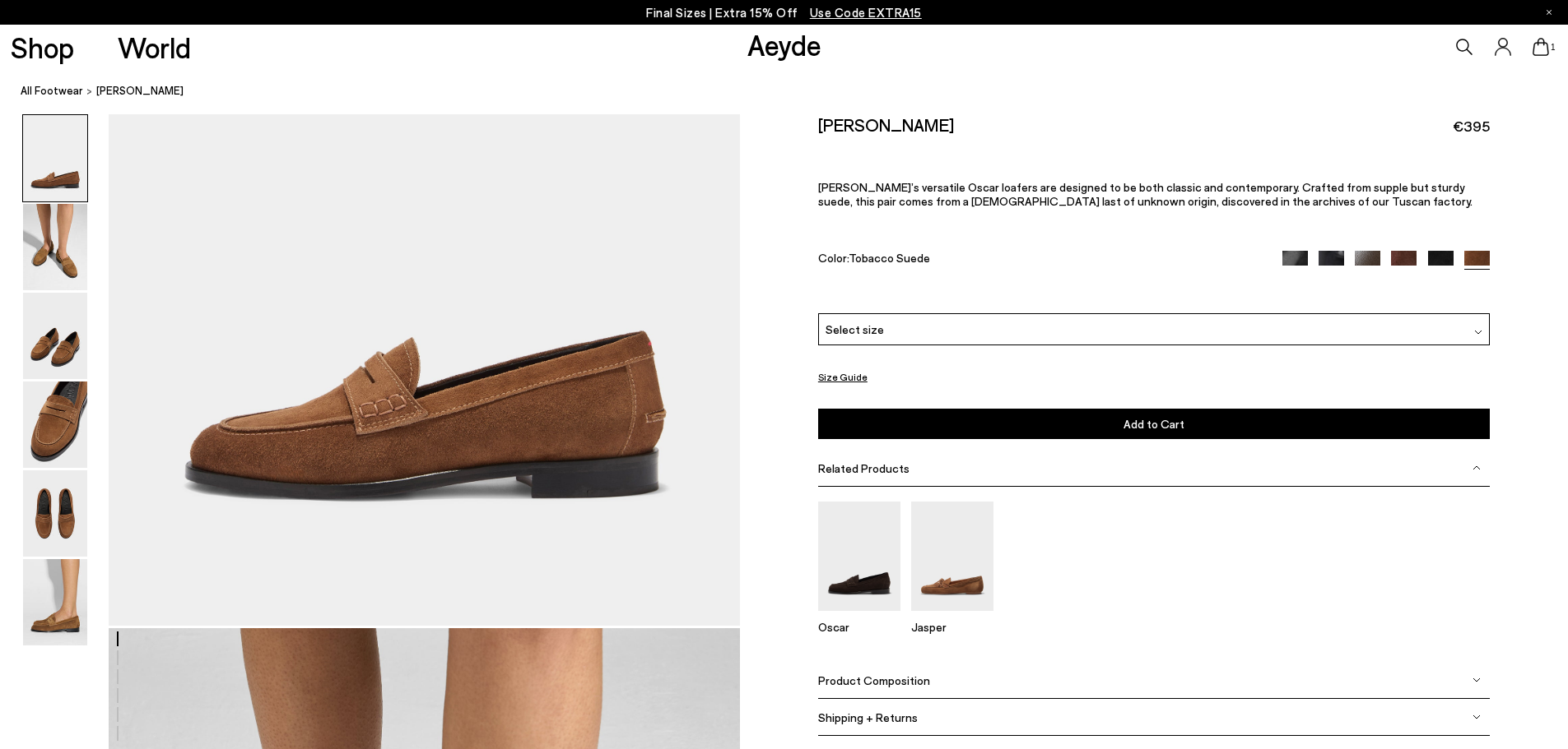
scroll to position [0, 0]
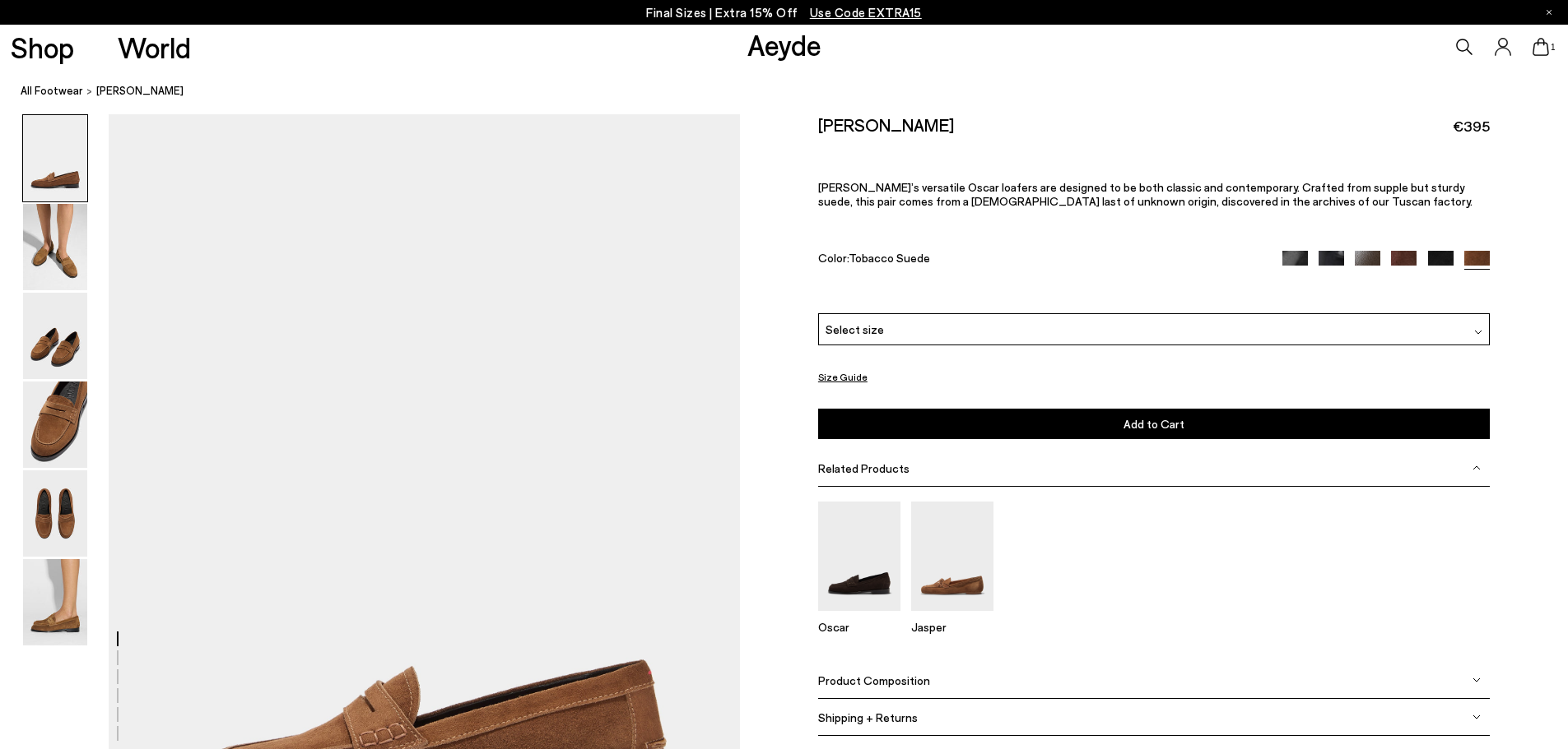
click at [1458, 42] on icon at bounding box center [1465, 47] width 17 height 17
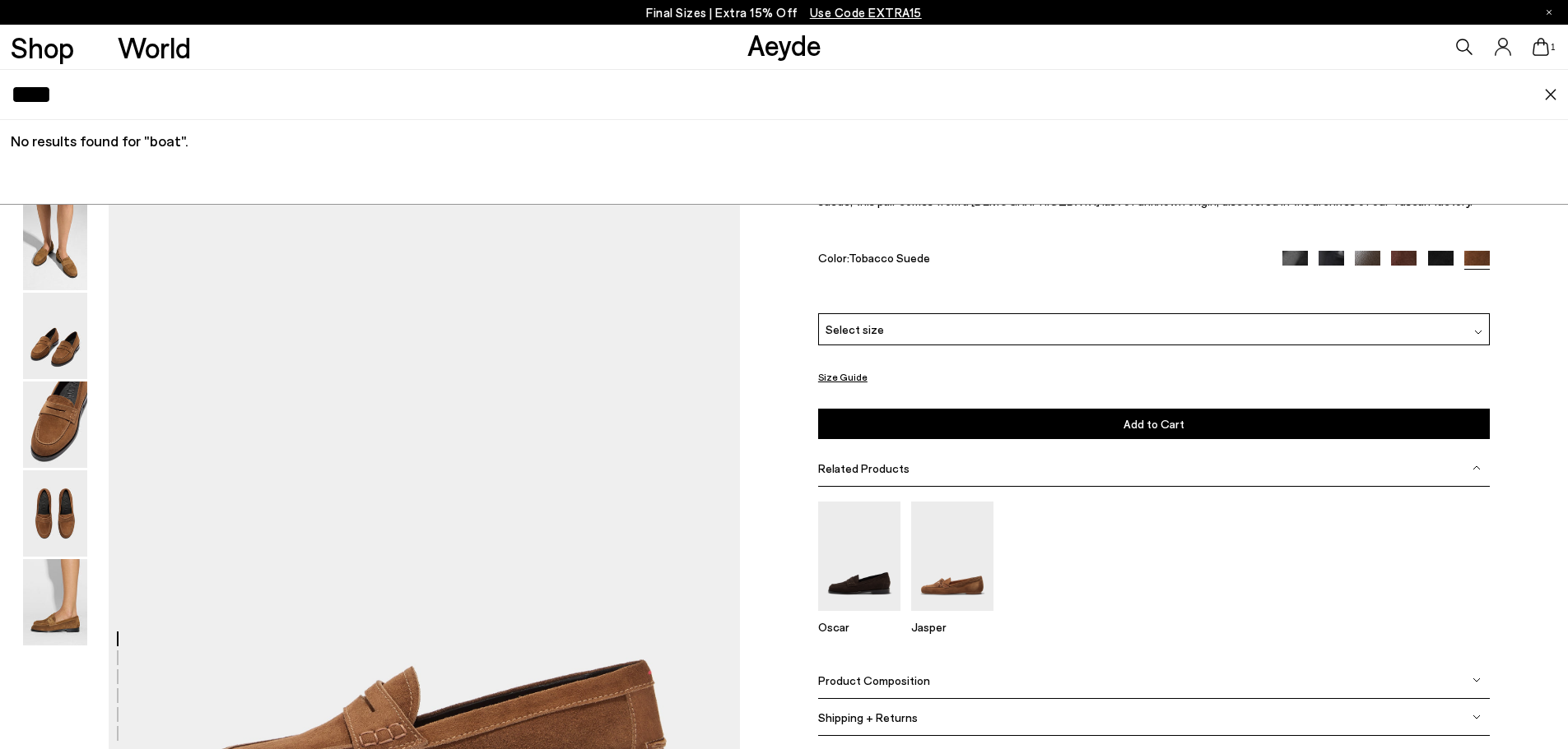
type input "****"
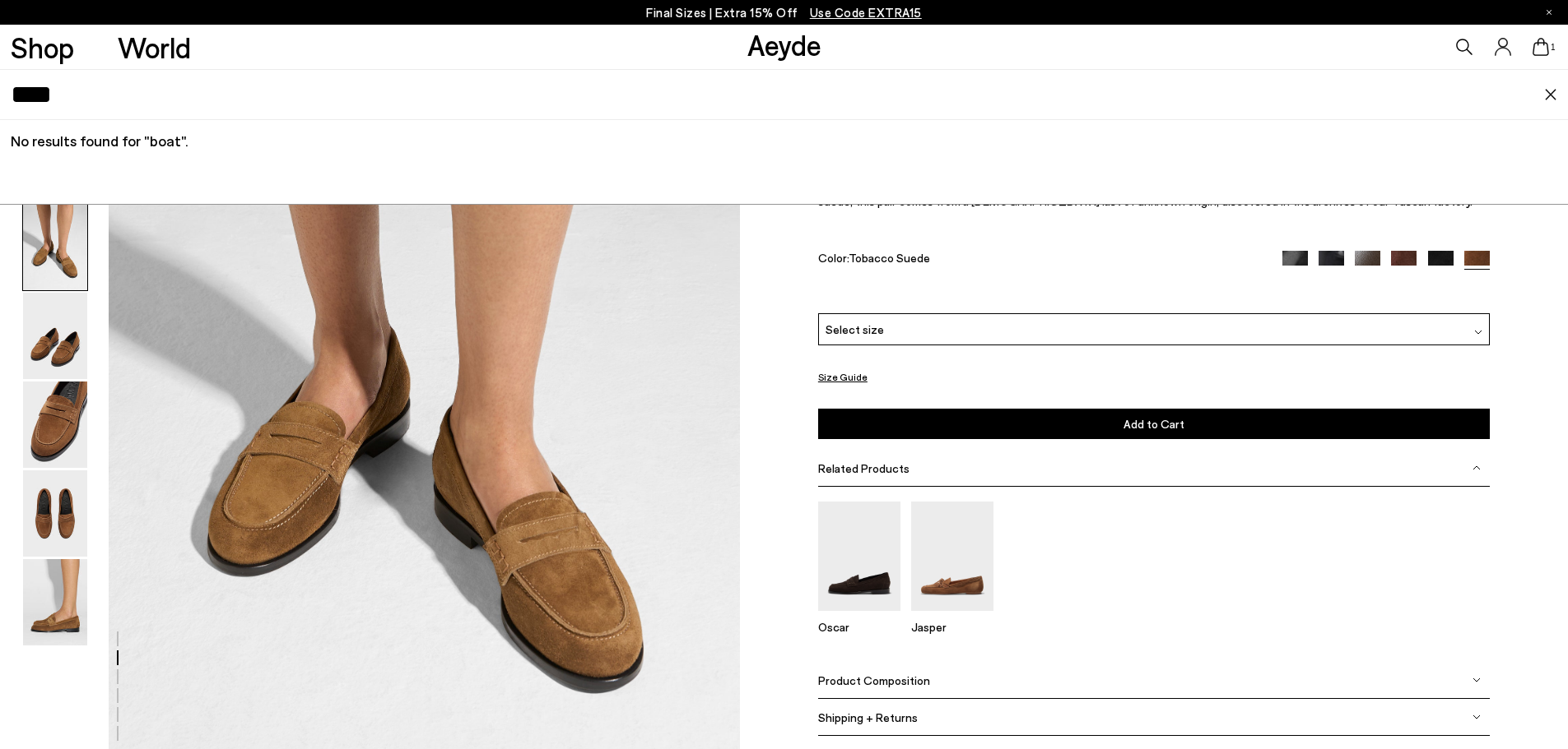
scroll to position [1151, 0]
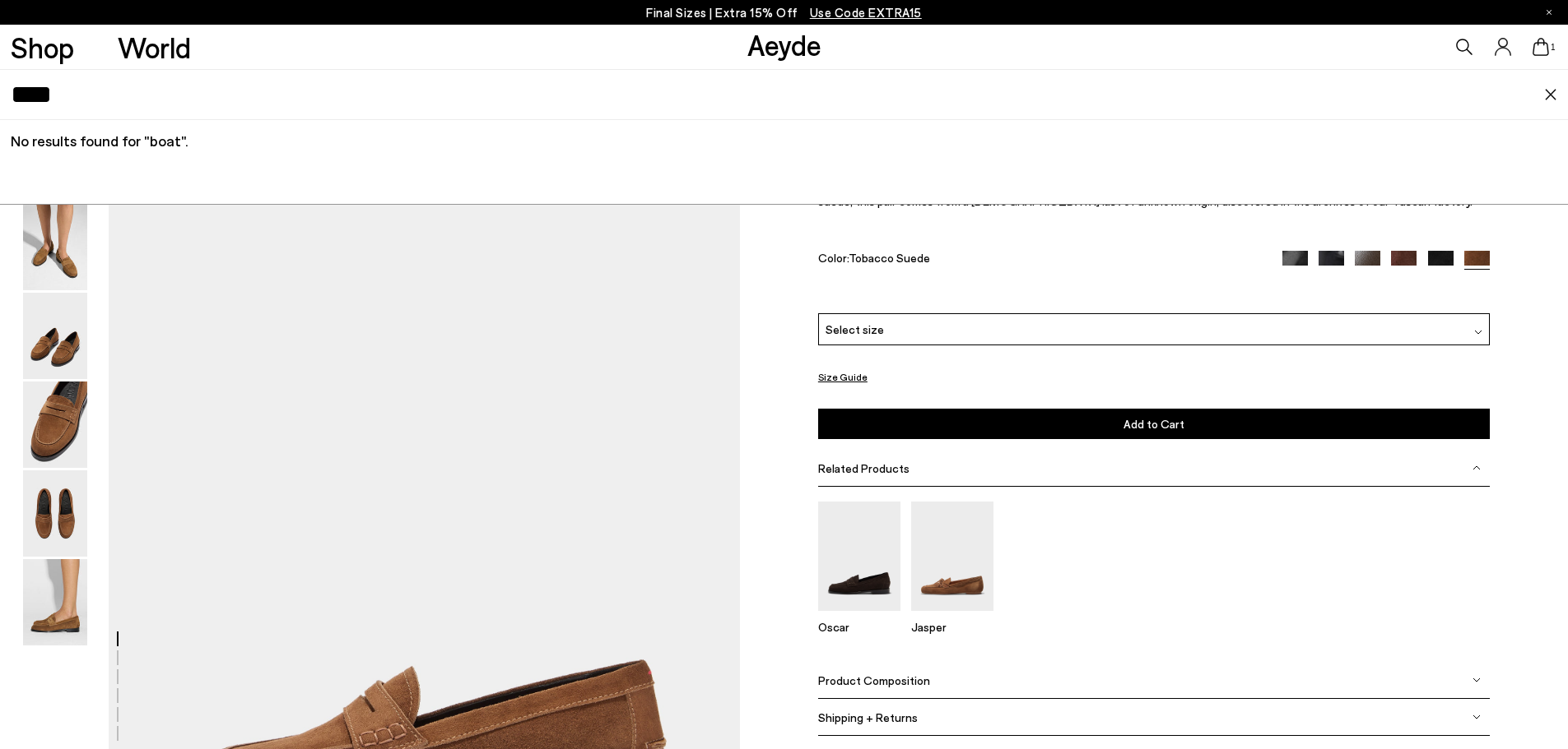
scroll to position [247, 0]
